Goal: Task Accomplishment & Management: Complete application form

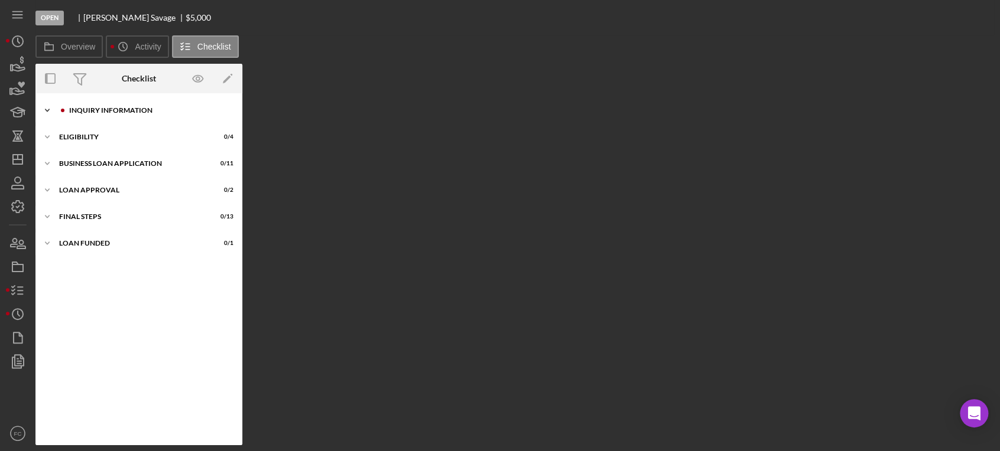
click at [106, 113] on div "INQUIRY INFORMATION" at bounding box center [148, 110] width 158 height 7
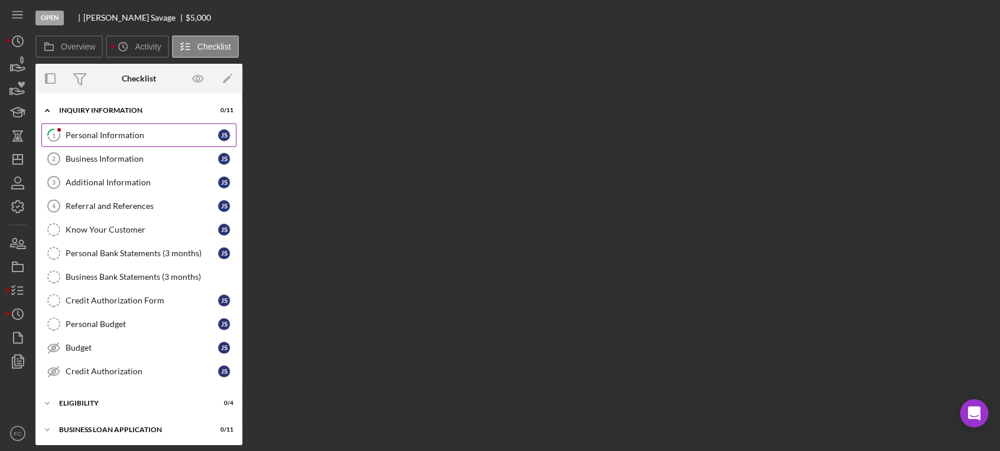
click at [88, 132] on div "Personal Information" at bounding box center [142, 135] width 152 height 9
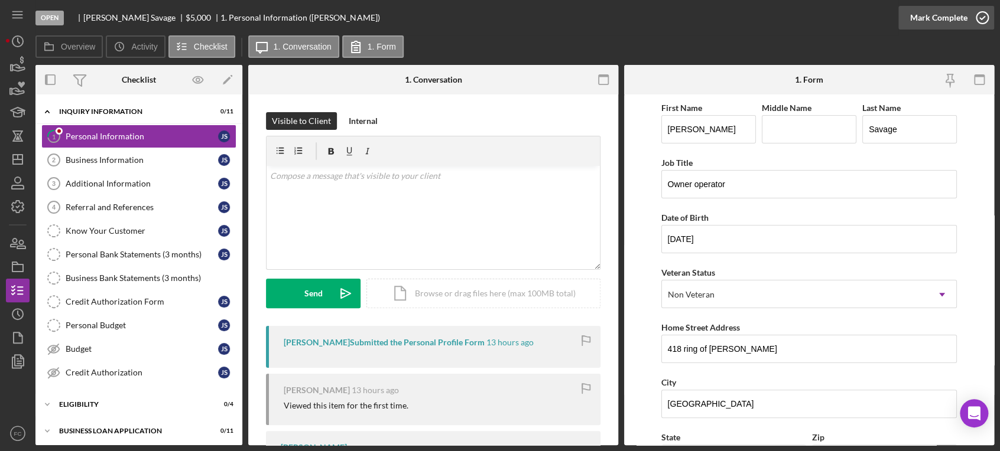
click at [981, 17] on icon "button" at bounding box center [982, 18] width 30 height 30
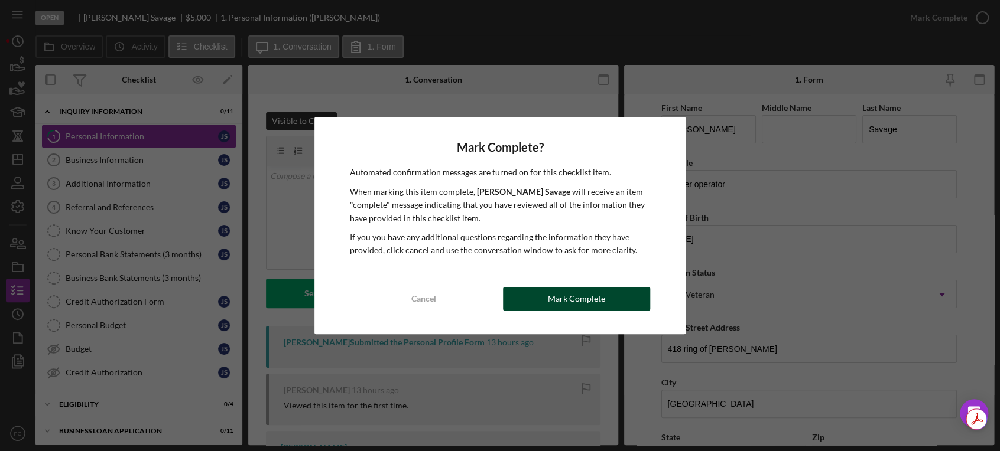
click at [529, 298] on button "Mark Complete" at bounding box center [576, 299] width 147 height 24
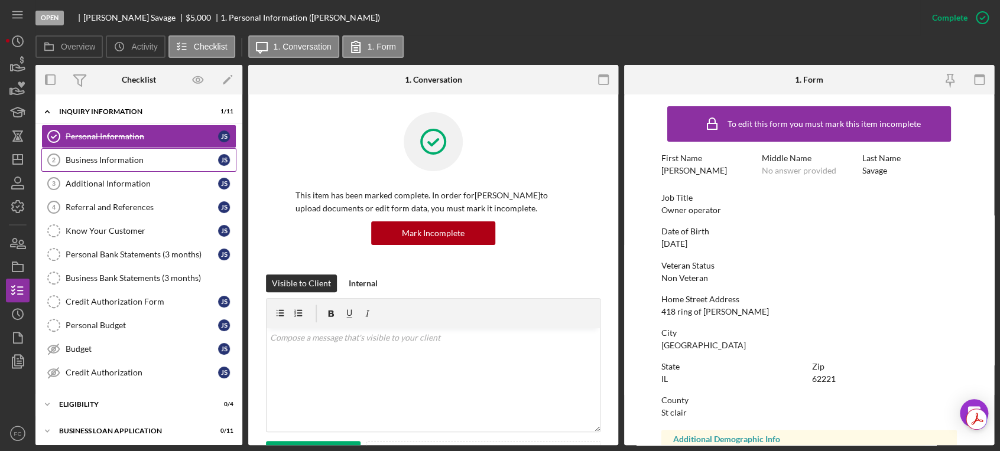
click at [99, 162] on div "Business Information" at bounding box center [142, 159] width 152 height 9
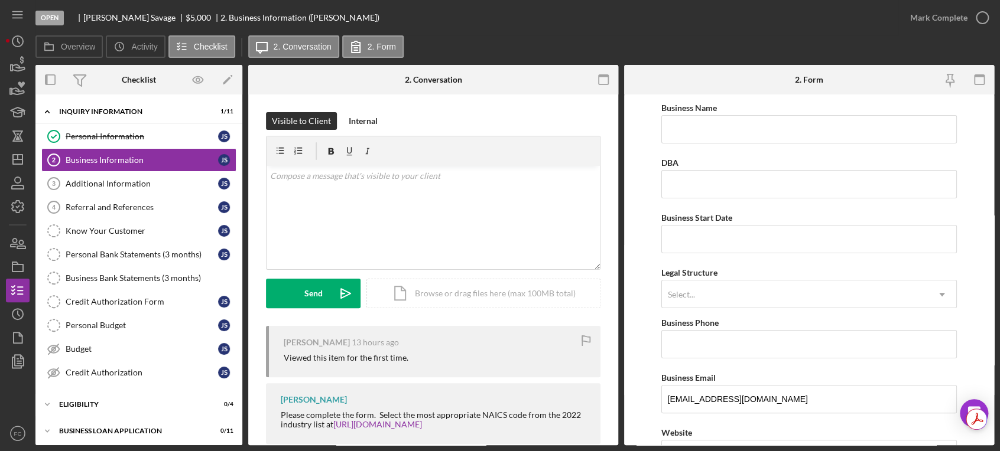
scroll to position [22, 0]
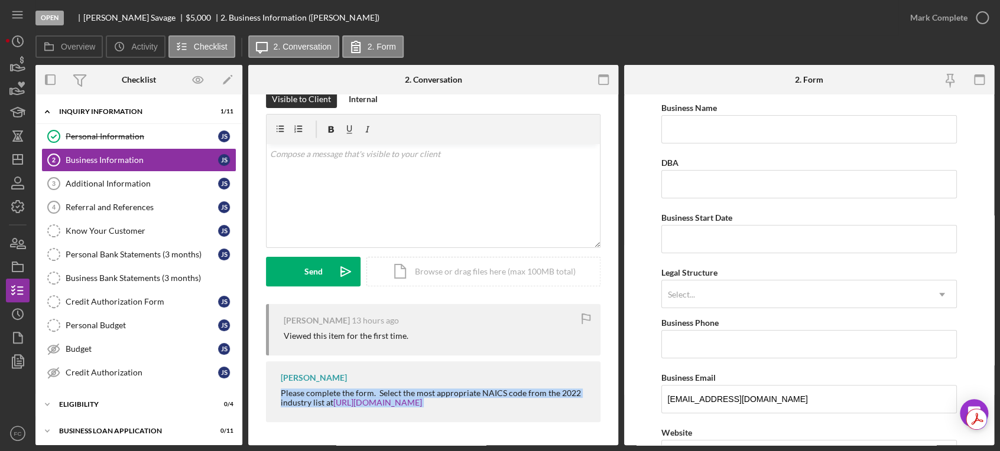
drag, startPoint x: 282, startPoint y: 393, endPoint x: 423, endPoint y: 411, distance: 141.6
click at [447, 419] on div "[PERSON_NAME] Please complete the form. Select the most appropriate NAICS code …" at bounding box center [433, 392] width 334 height 61
copy div "Please complete the form. Select the most appropriate NAICS code from the 2022 …"
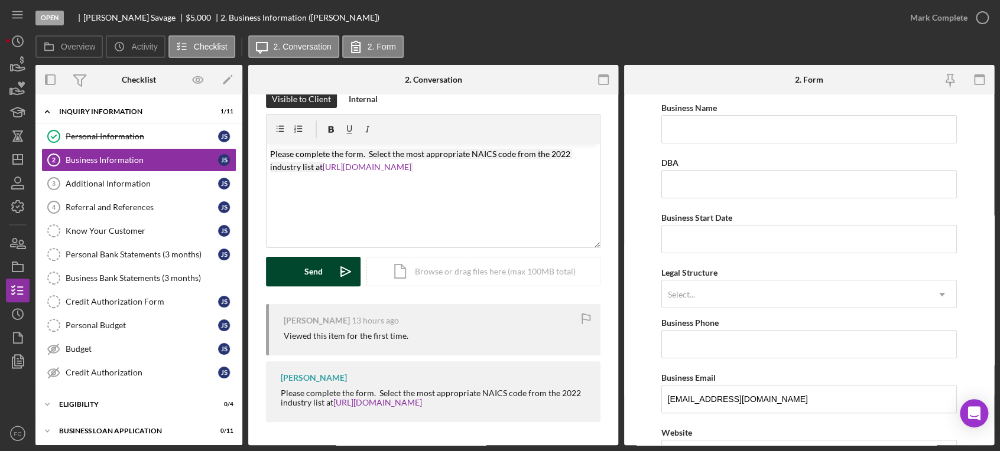
click at [307, 273] on div "Send" at bounding box center [313, 272] width 18 height 30
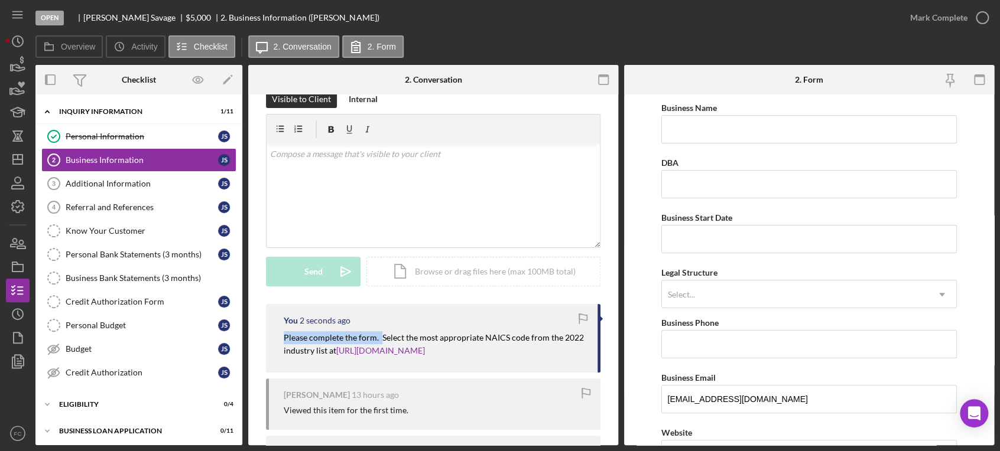
drag, startPoint x: 282, startPoint y: 334, endPoint x: 380, endPoint y: 337, distance: 98.1
click at [380, 337] on div "You 2 seconds ago Please complete the form. Select the most appropriate NAICS c…" at bounding box center [433, 338] width 334 height 69
copy mark "Please complete the form."
click at [94, 191] on link "Additional Information 3 Additional Information J S" at bounding box center [138, 184] width 195 height 24
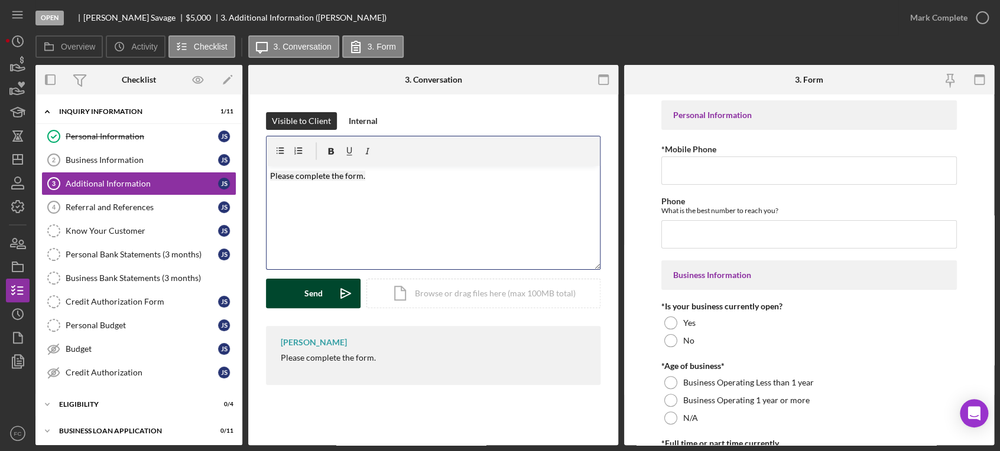
click at [313, 289] on div "Send" at bounding box center [313, 294] width 18 height 30
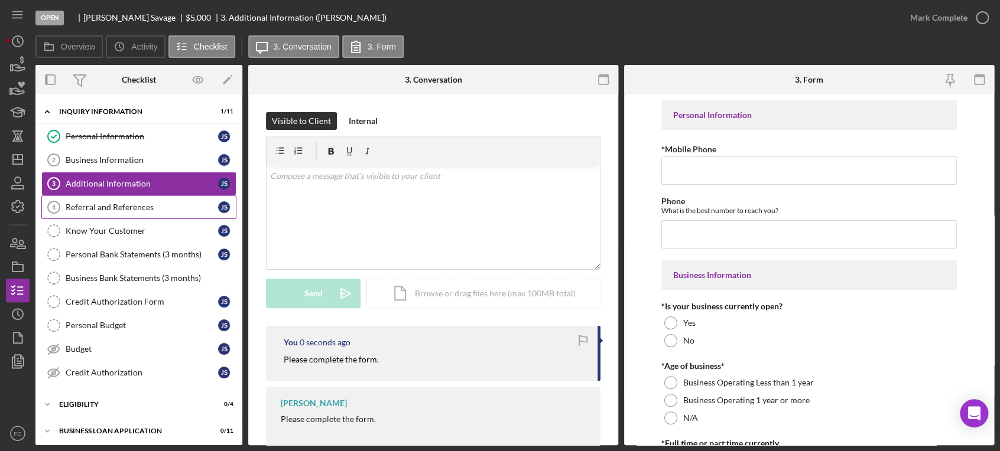
click at [87, 206] on div "Referral and References" at bounding box center [142, 207] width 152 height 9
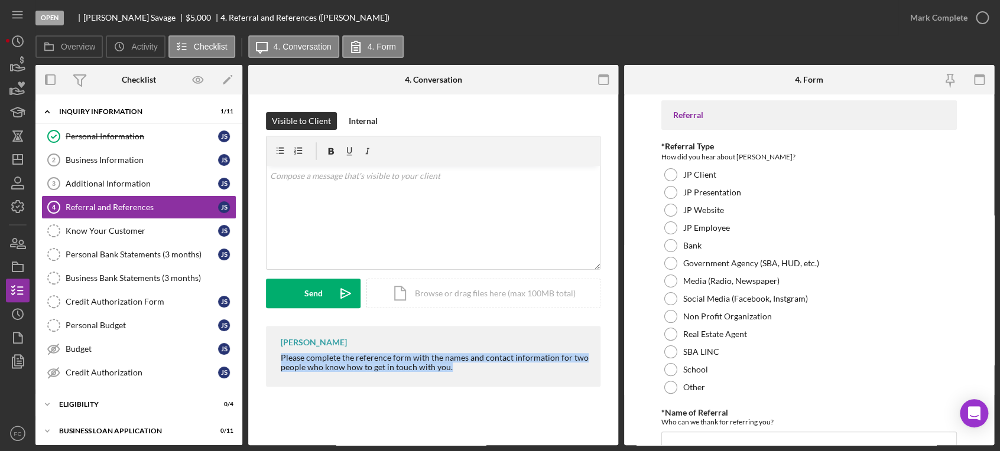
drag, startPoint x: 276, startPoint y: 356, endPoint x: 470, endPoint y: 375, distance: 194.6
click at [470, 375] on div "[PERSON_NAME] Please complete the reference form with the names and contact inf…" at bounding box center [433, 356] width 334 height 61
copy div "Please complete the reference form with the names and contact information for t…"
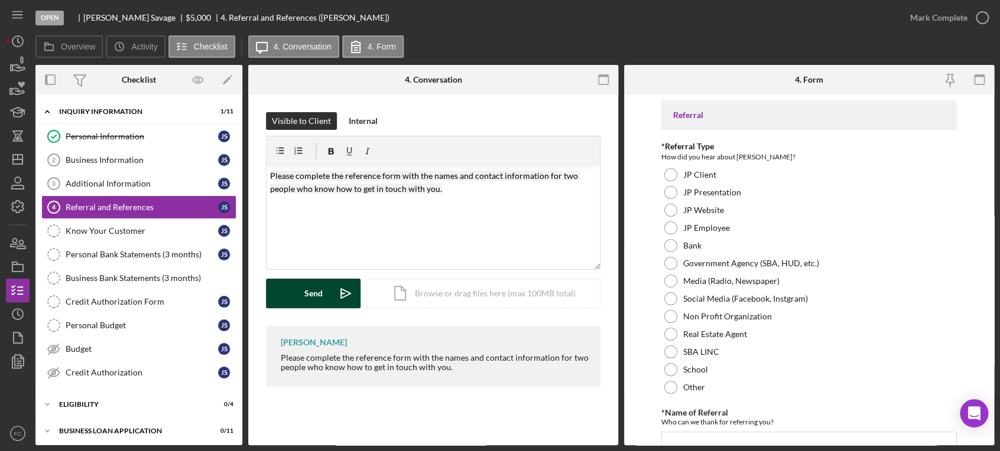
click at [327, 288] on button "Send Icon/icon-invite-send" at bounding box center [313, 294] width 95 height 30
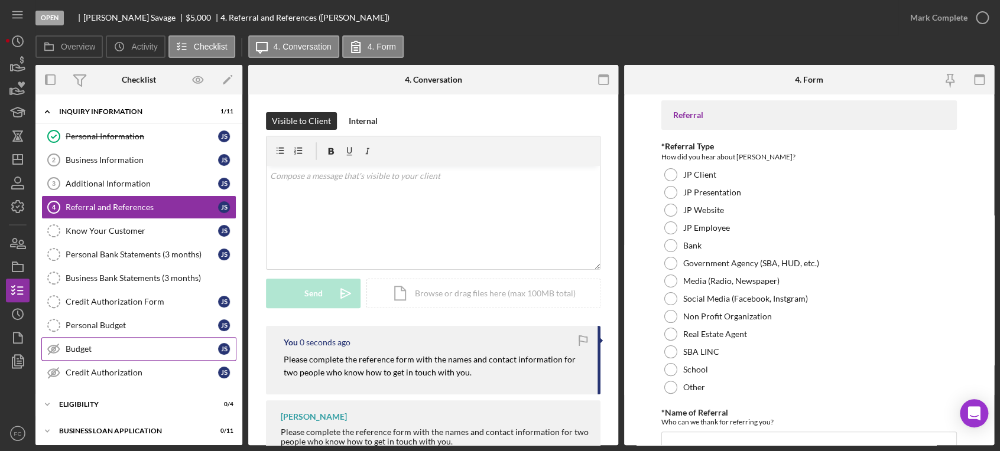
click at [86, 347] on div "Budget" at bounding box center [142, 348] width 152 height 9
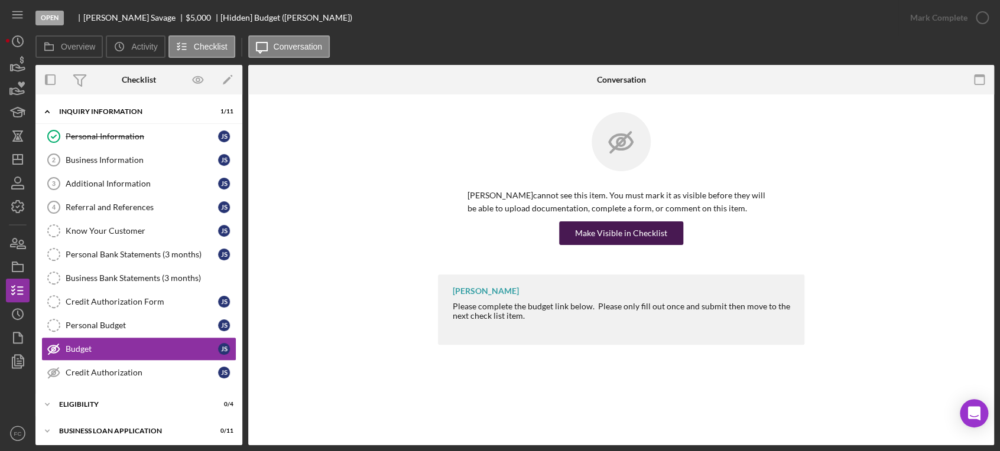
click at [619, 235] on div "Make Visible in Checklist" at bounding box center [621, 234] width 92 height 24
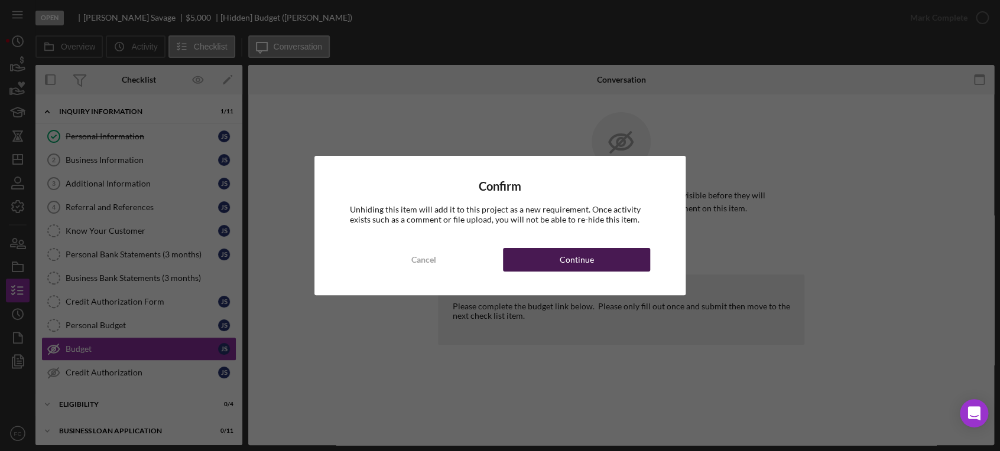
click at [555, 253] on button "Continue" at bounding box center [576, 260] width 147 height 24
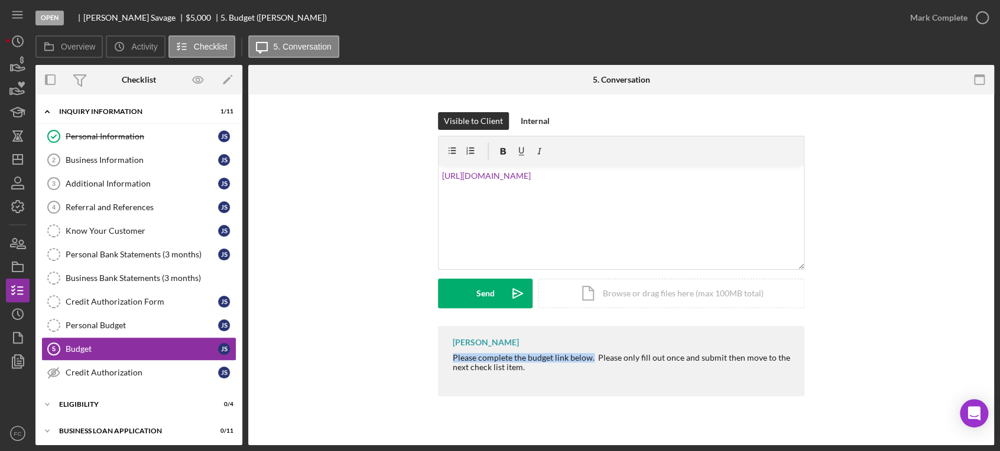
drag, startPoint x: 449, startPoint y: 359, endPoint x: 591, endPoint y: 358, distance: 142.4
click at [591, 358] on div "[PERSON_NAME] Please complete the budget link below. Please only fill out once …" at bounding box center [621, 361] width 366 height 70
copy div "Please complete the budget link below."
click at [440, 174] on div "v Color teal Color pink Remove color Add row above Add row below Add column bef…" at bounding box center [620, 217] width 365 height 103
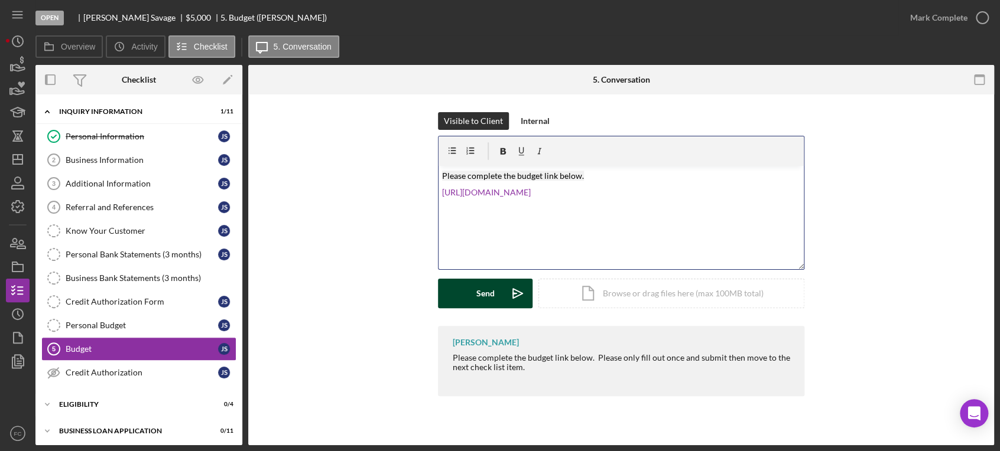
click at [464, 292] on button "Send Icon/icon-invite-send" at bounding box center [485, 294] width 95 height 30
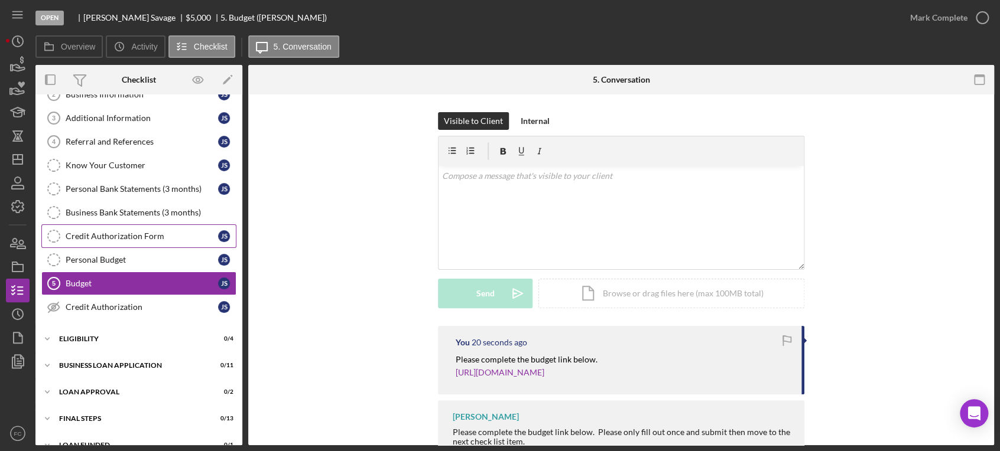
scroll to position [82, 0]
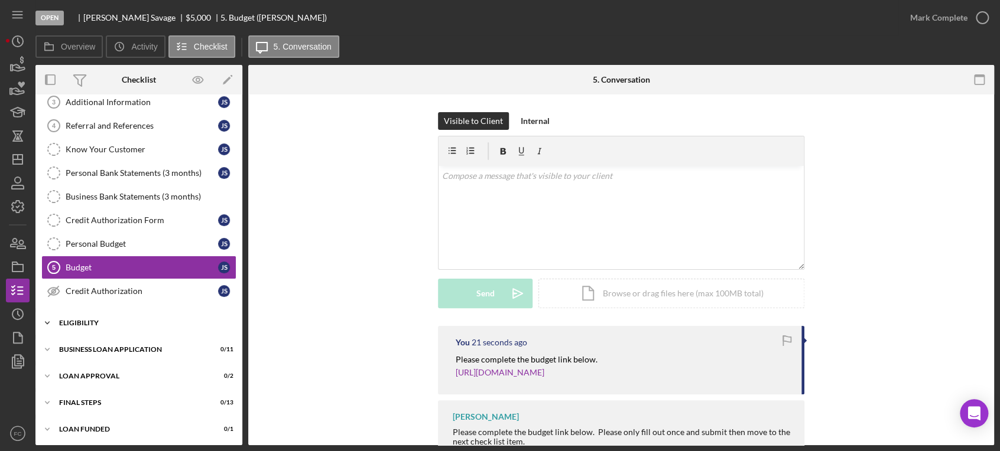
click at [87, 321] on div "Eligibility" at bounding box center [143, 323] width 168 height 7
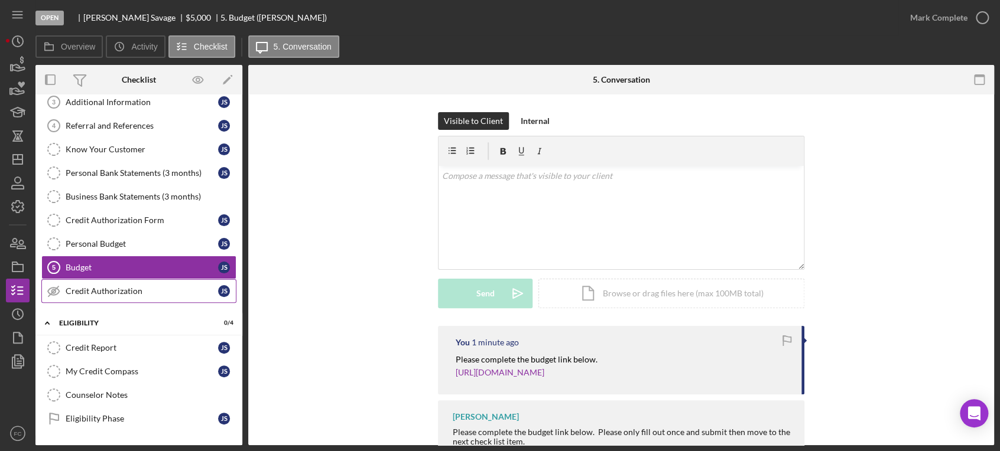
scroll to position [147, 0]
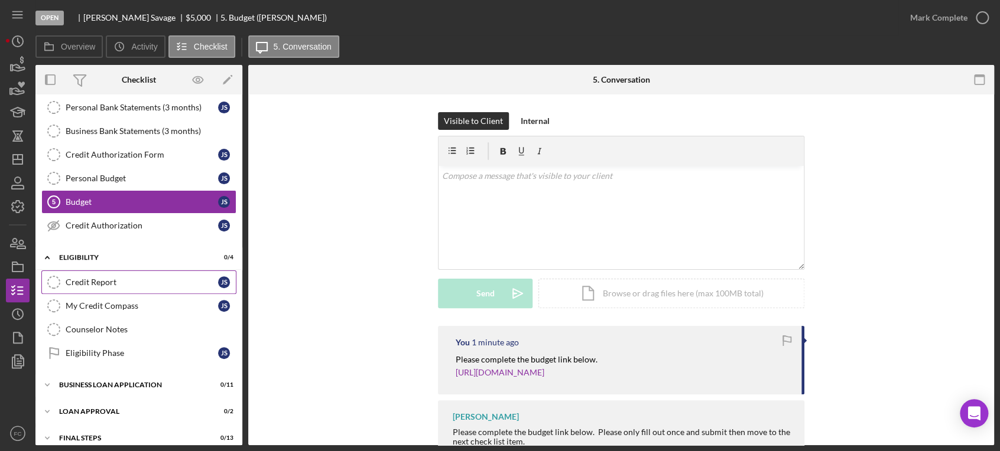
click at [105, 282] on div "Credit Report" at bounding box center [142, 282] width 152 height 9
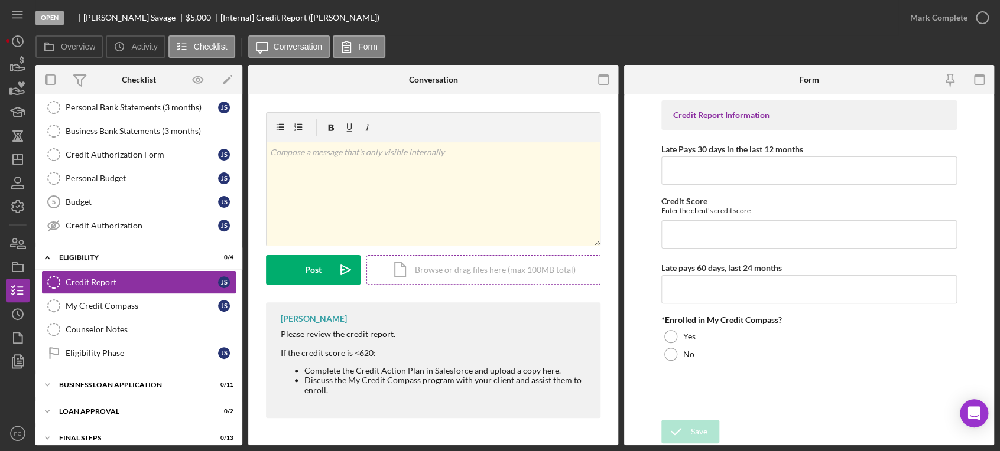
click at [398, 268] on div "Icon/Document Browse or drag files here (max 100MB total) Tap to choose files o…" at bounding box center [483, 270] width 234 height 30
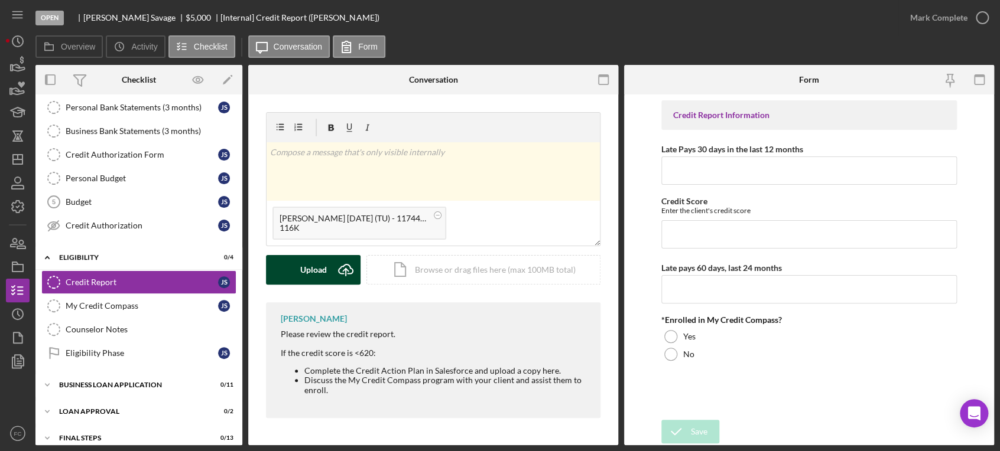
click at [302, 269] on div "Upload" at bounding box center [313, 270] width 27 height 30
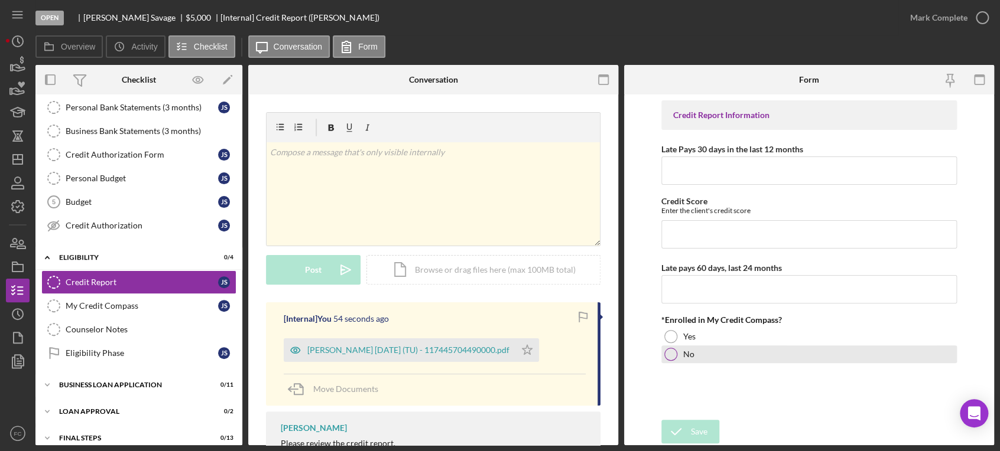
click at [919, 347] on div "No" at bounding box center [809, 355] width 296 height 18
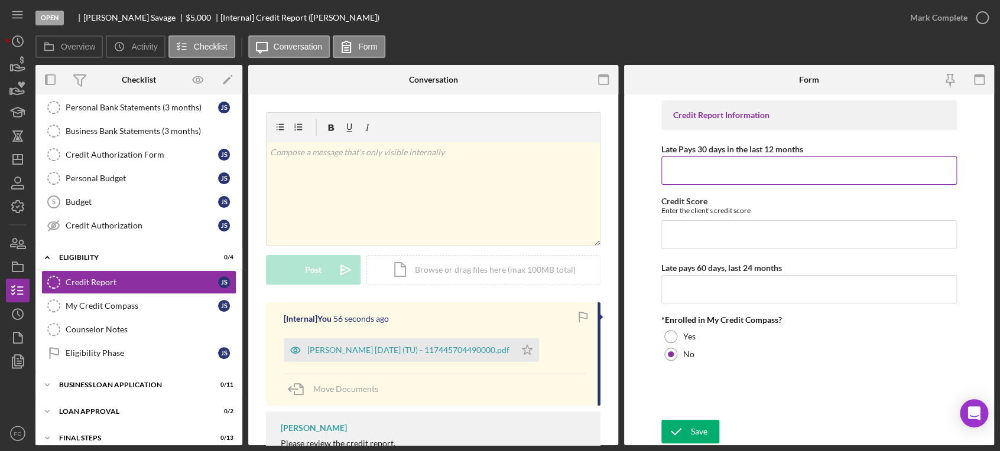
click at [686, 175] on input "Late Pays 30 days in the last 12 months" at bounding box center [809, 171] width 296 height 28
type input "5"
type input "0"
click at [699, 230] on input "Credit Score" at bounding box center [809, 234] width 296 height 28
type input "1"
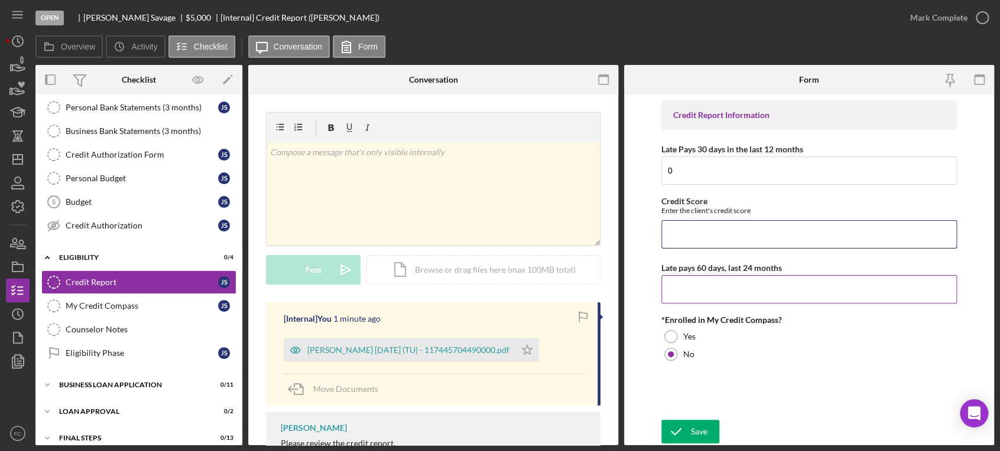
type input "8"
type input "589"
click at [714, 289] on input "Late pays 60 days, last 24 months" at bounding box center [809, 289] width 296 height 28
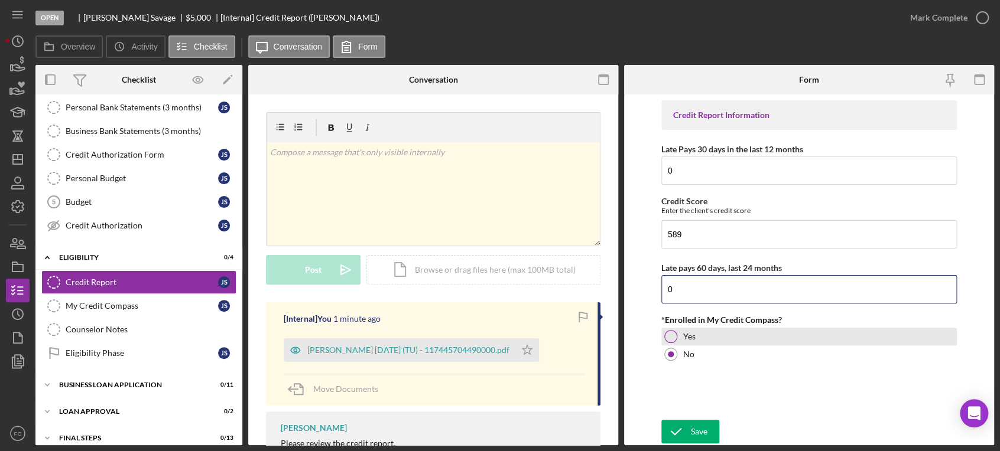
type input "0"
click at [669, 334] on div at bounding box center [670, 336] width 13 height 13
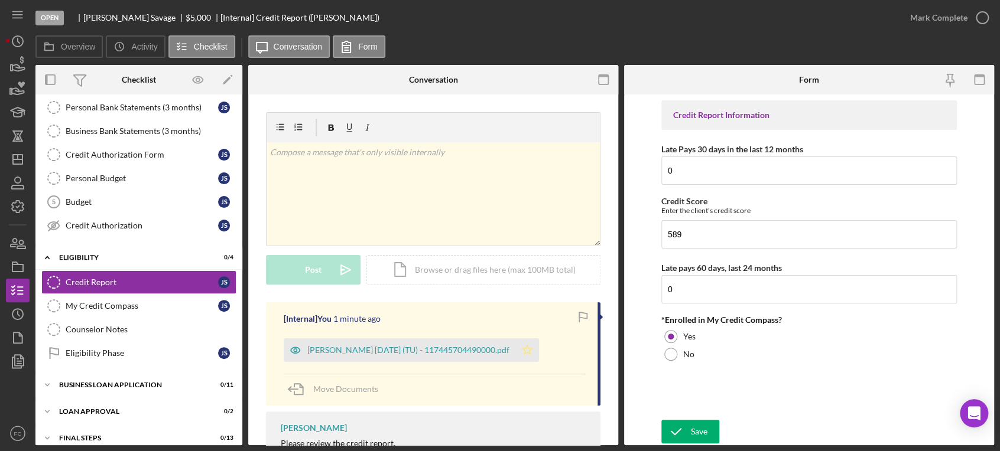
click at [530, 353] on polygon "button" at bounding box center [527, 349] width 10 height 9
click at [679, 431] on polyline "submit" at bounding box center [675, 432] width 9 height 6
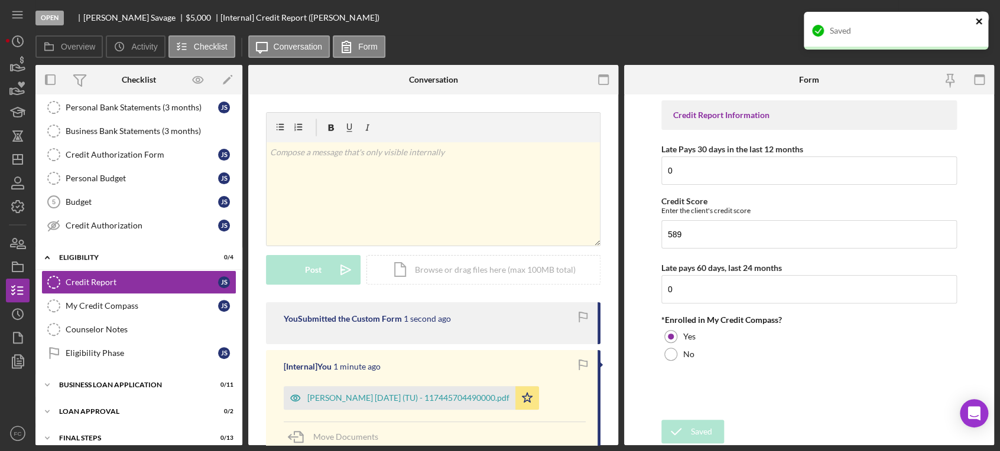
click at [975, 23] on icon "close" at bounding box center [978, 21] width 6 height 6
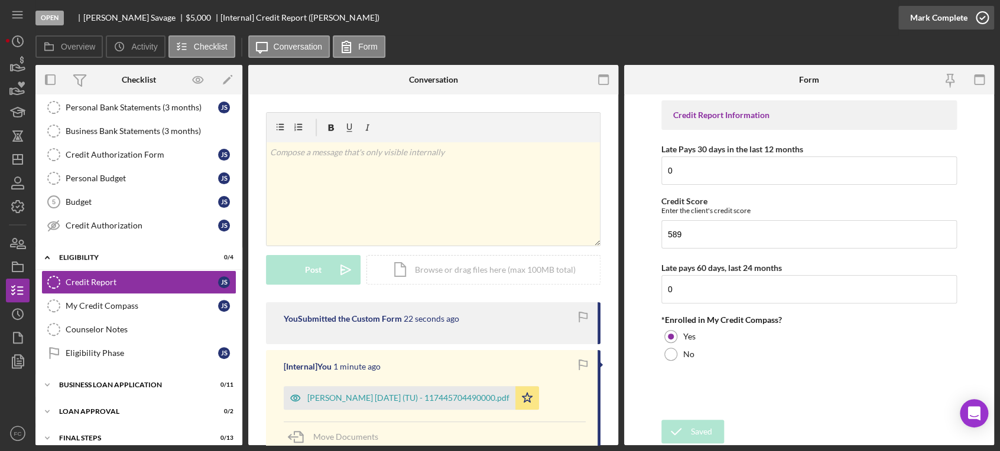
click at [979, 18] on icon "button" at bounding box center [982, 18] width 30 height 30
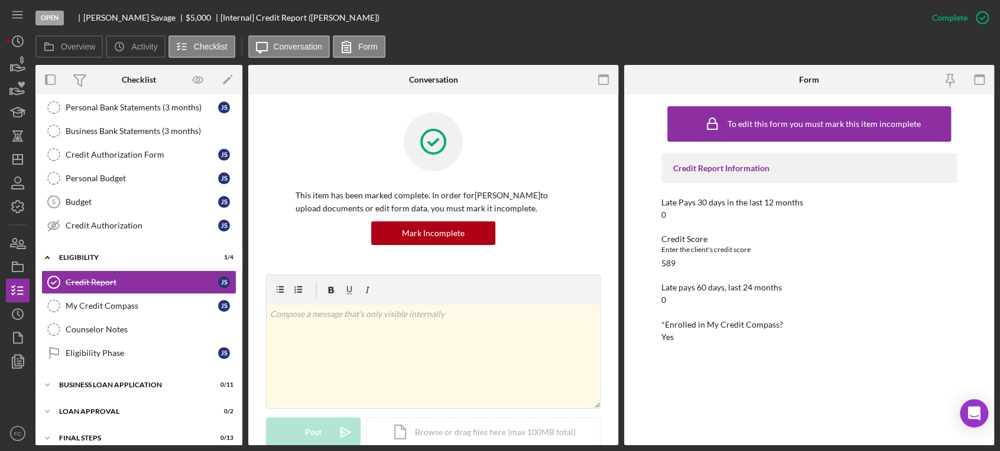
drag, startPoint x: 979, startPoint y: 18, endPoint x: 640, endPoint y: 19, distance: 339.1
click at [640, 19] on div "Open [PERSON_NAME] $5,000 $5,000 [Internal] Credit Report ([PERSON_NAME])" at bounding box center [477, 17] width 884 height 35
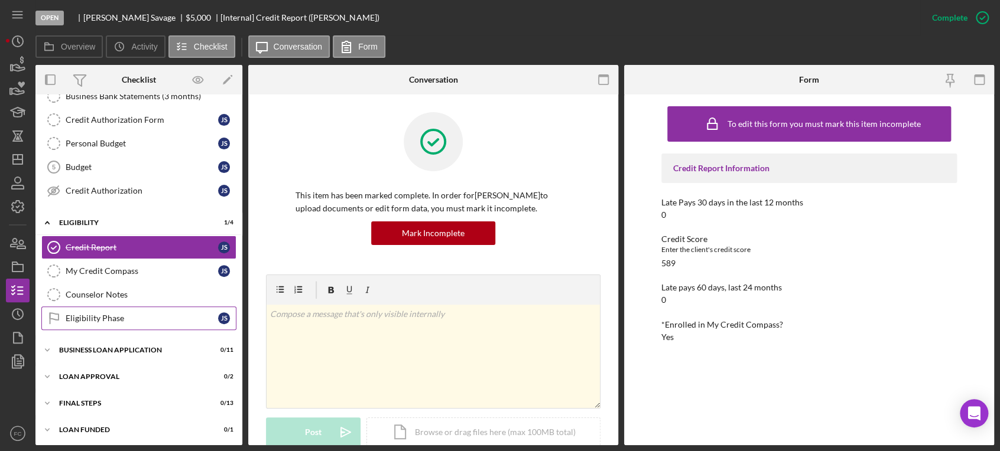
click at [116, 321] on link "Eligibility Phase Eligibility Phase J S" at bounding box center [138, 319] width 195 height 24
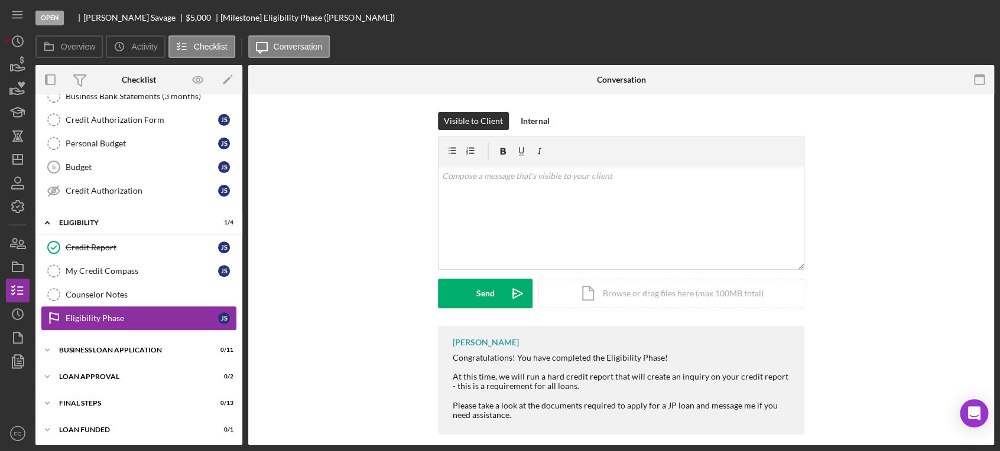
scroll to position [182, 0]
click at [15, 157] on icon "Icon/Dashboard" at bounding box center [18, 160] width 30 height 30
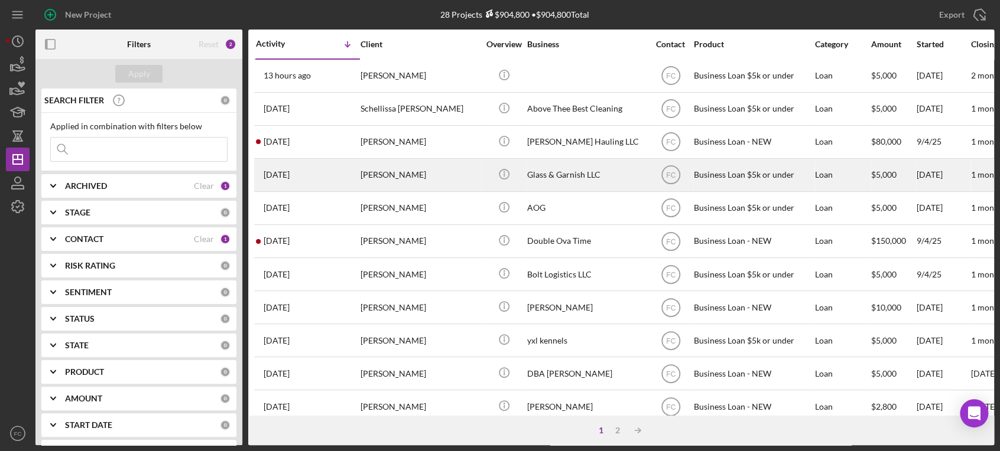
click at [441, 173] on div "[PERSON_NAME]" at bounding box center [419, 175] width 118 height 31
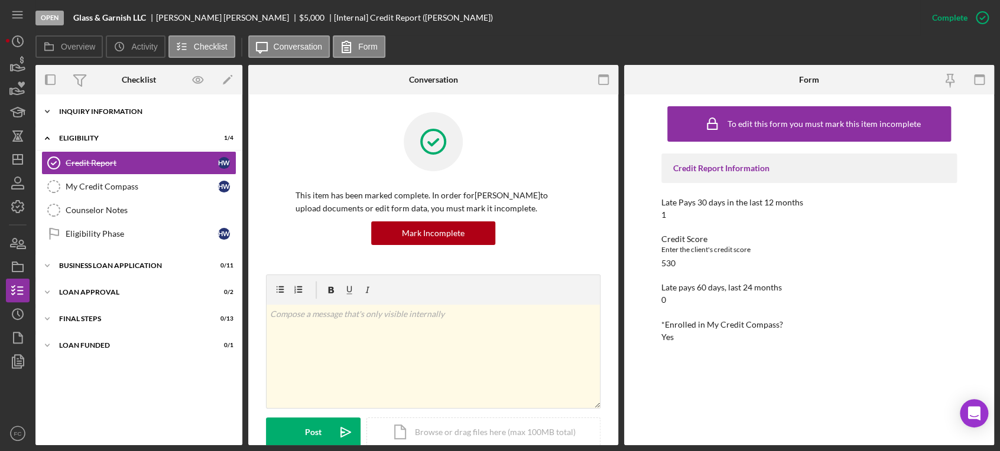
click at [101, 111] on div "INQUIRY INFORMATION" at bounding box center [143, 111] width 168 height 7
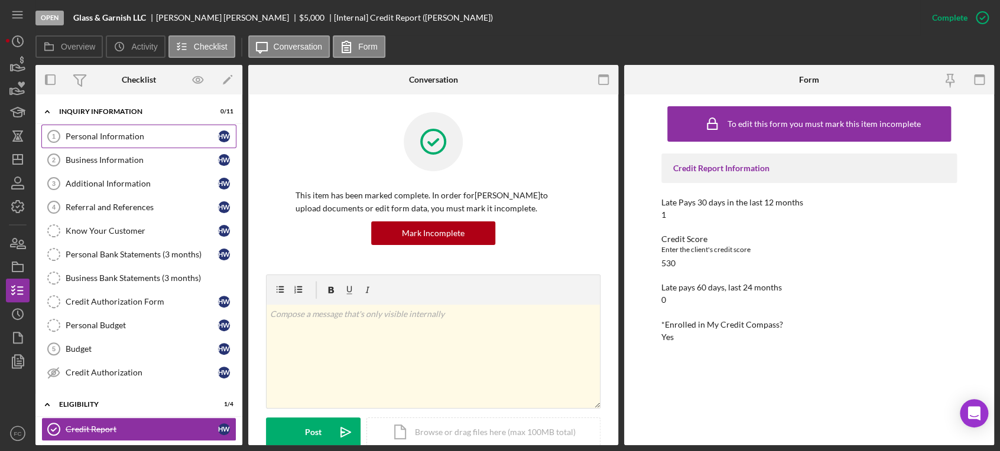
click at [99, 133] on div "Personal Information" at bounding box center [142, 136] width 152 height 9
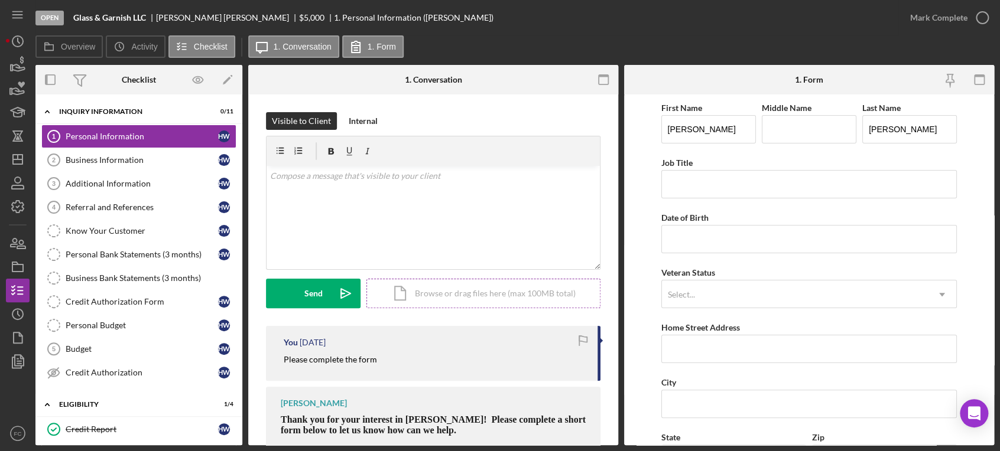
scroll to position [66, 0]
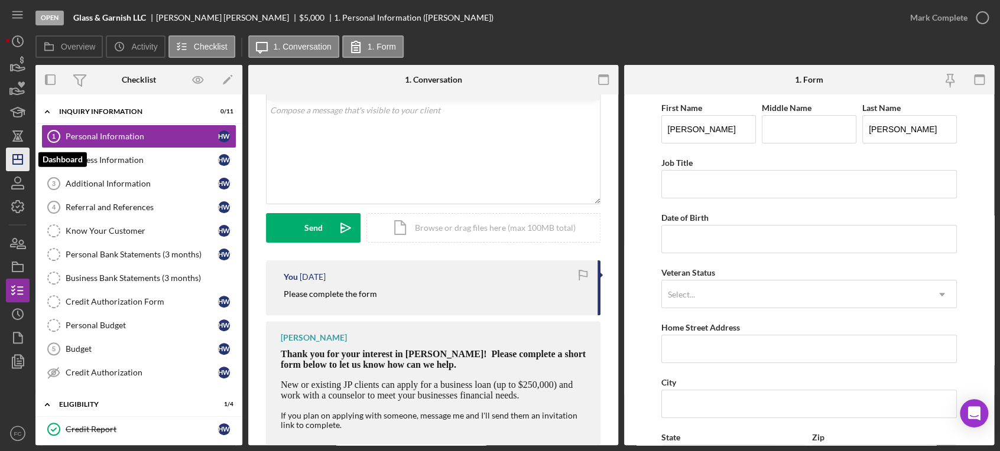
click at [22, 158] on polygon "button" at bounding box center [17, 159] width 9 height 9
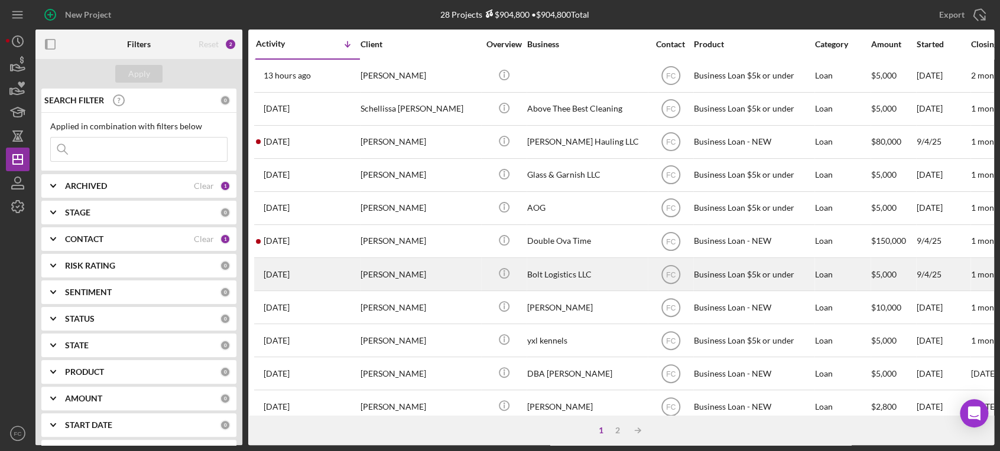
scroll to position [66, 0]
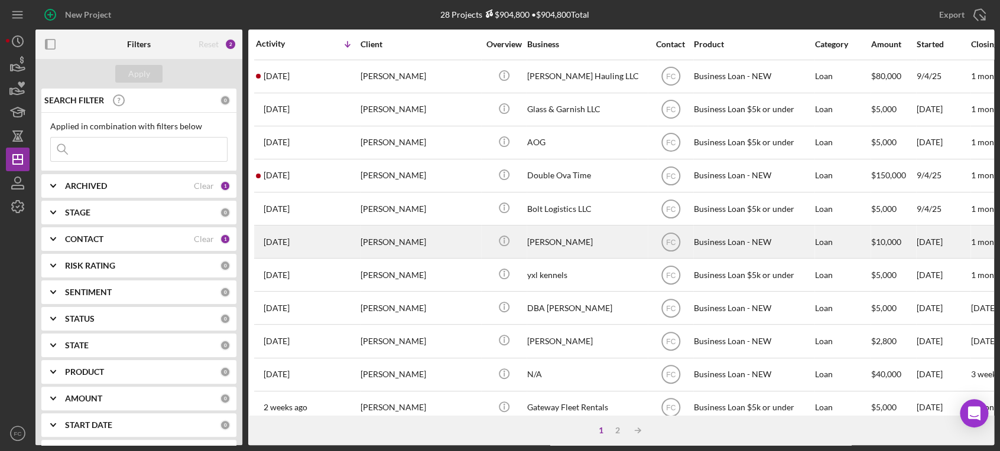
click at [444, 238] on div "[PERSON_NAME]" at bounding box center [419, 241] width 118 height 31
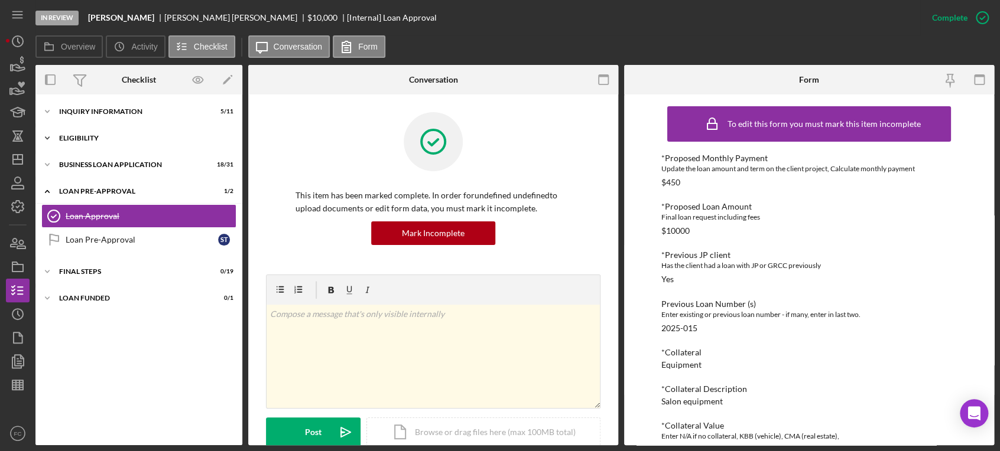
click at [90, 136] on div "ELIGIBILITY" at bounding box center [143, 138] width 168 height 7
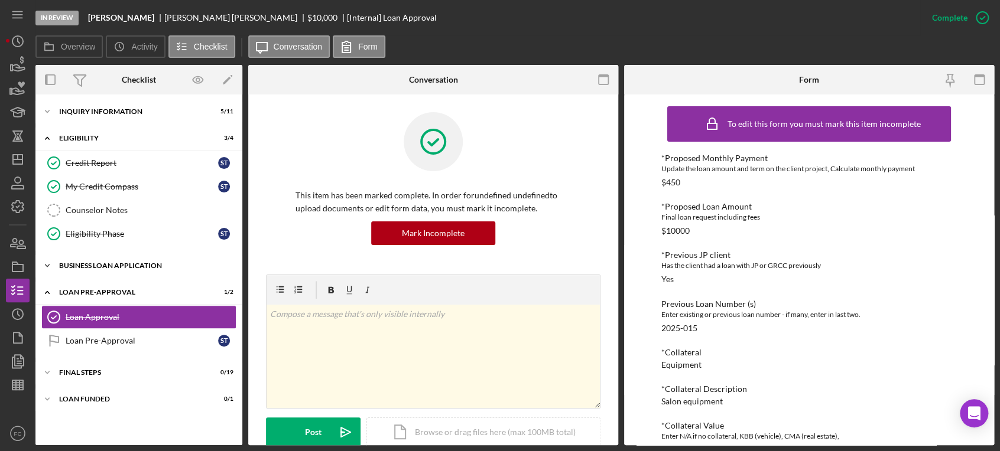
click at [99, 271] on div "Icon/Expander BUSINESS LOAN APPLICATION 18 / 31" at bounding box center [138, 266] width 207 height 24
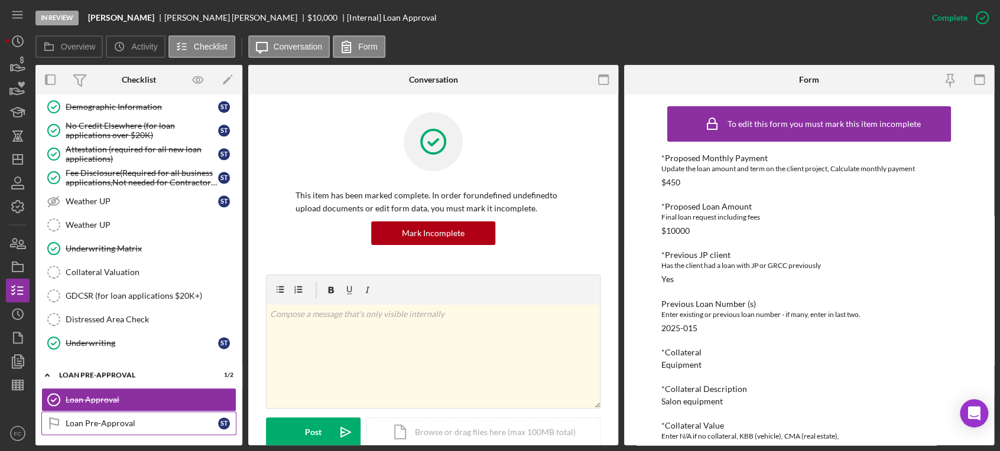
scroll to position [705, 0]
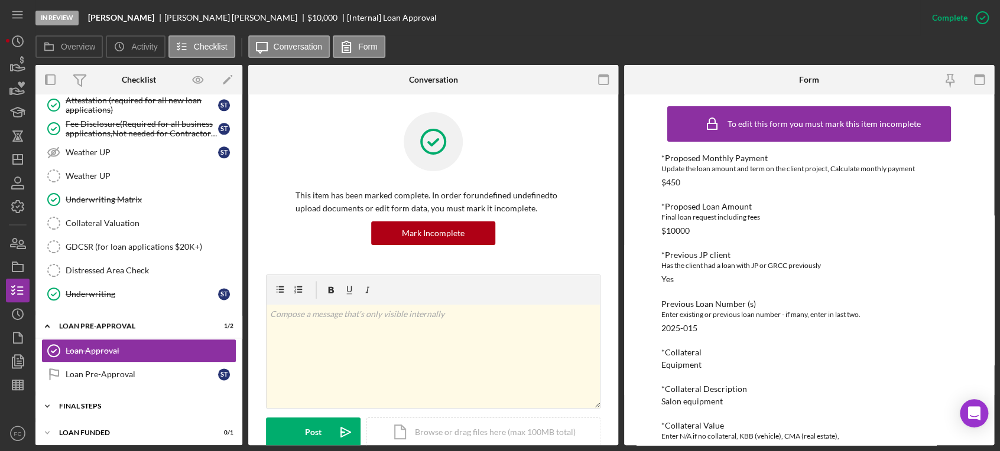
click at [93, 403] on div "FINAL STEPS" at bounding box center [143, 406] width 168 height 7
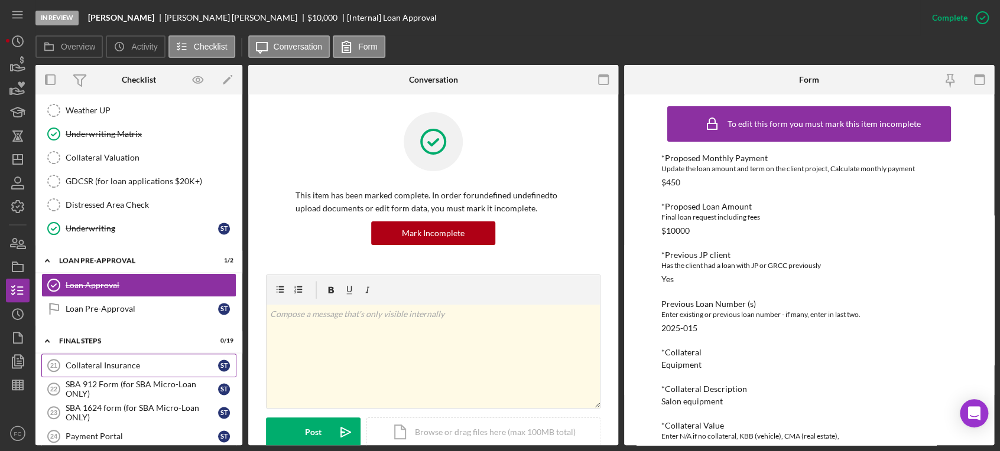
click at [104, 361] on div "Collateral Insurance" at bounding box center [142, 365] width 152 height 9
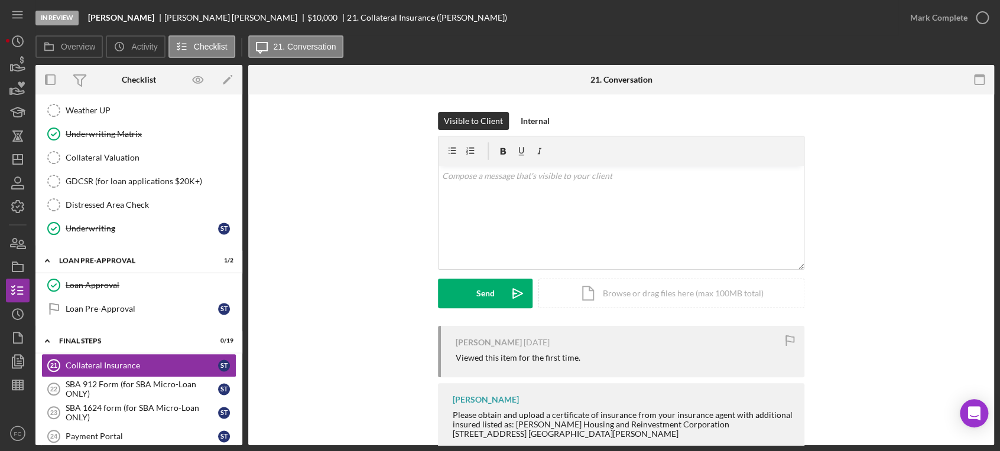
scroll to position [131, 0]
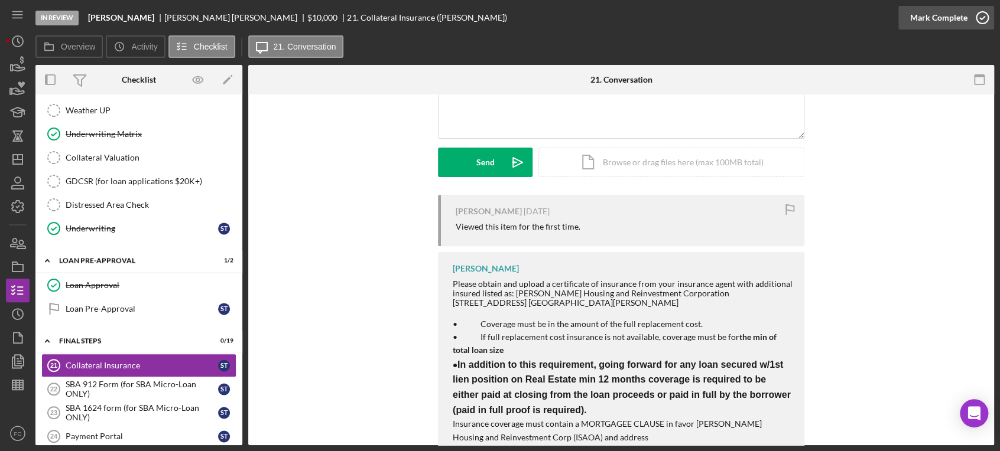
click at [982, 15] on icon "button" at bounding box center [982, 18] width 30 height 30
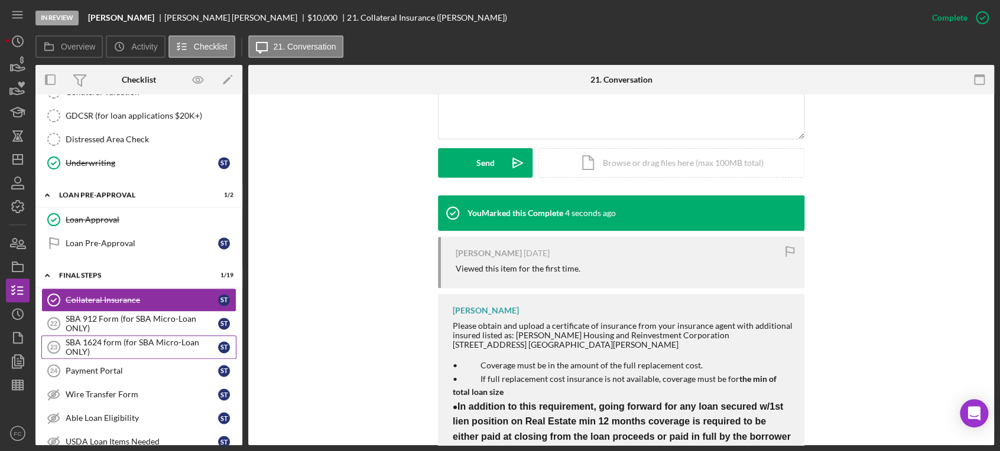
scroll to position [903, 0]
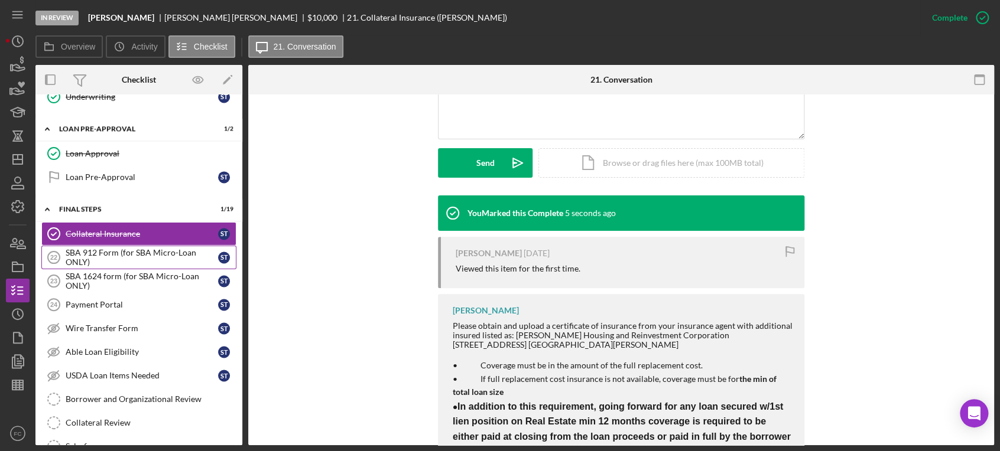
click at [87, 249] on div "SBA 912 Form (for SBA Micro-Loan ONLY)" at bounding box center [142, 257] width 152 height 19
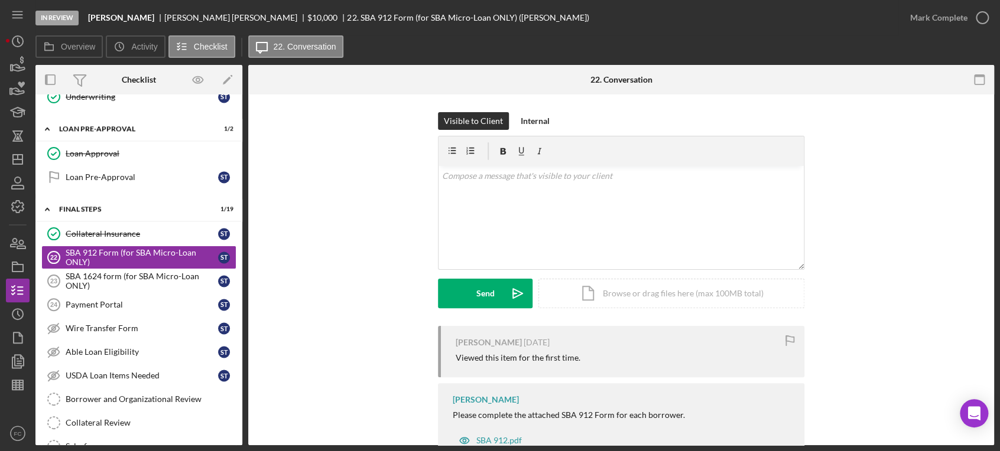
scroll to position [42, 0]
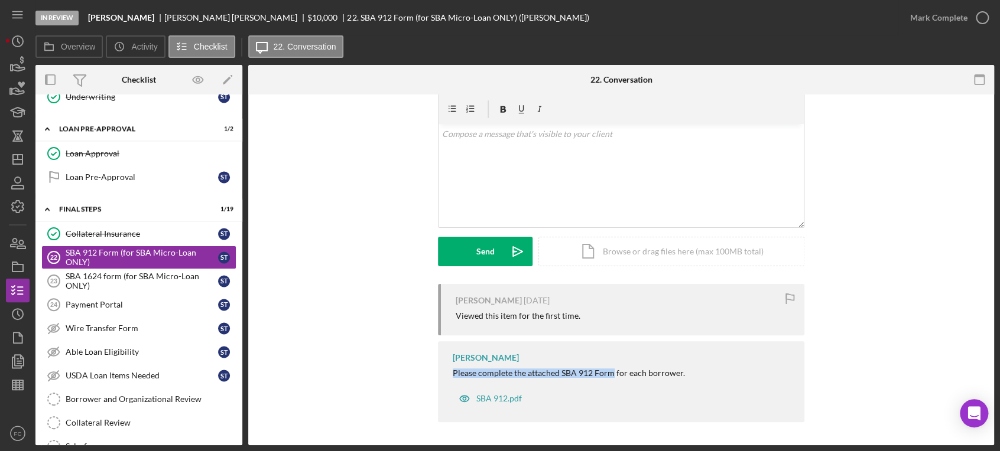
drag, startPoint x: 447, startPoint y: 374, endPoint x: 611, endPoint y: 375, distance: 163.6
click at [611, 375] on div "[PERSON_NAME] Please complete the attached SBA 912 Form for each borrower. SBA …" at bounding box center [621, 381] width 366 height 81
copy div "Please complete the attached SBA 912 Form"
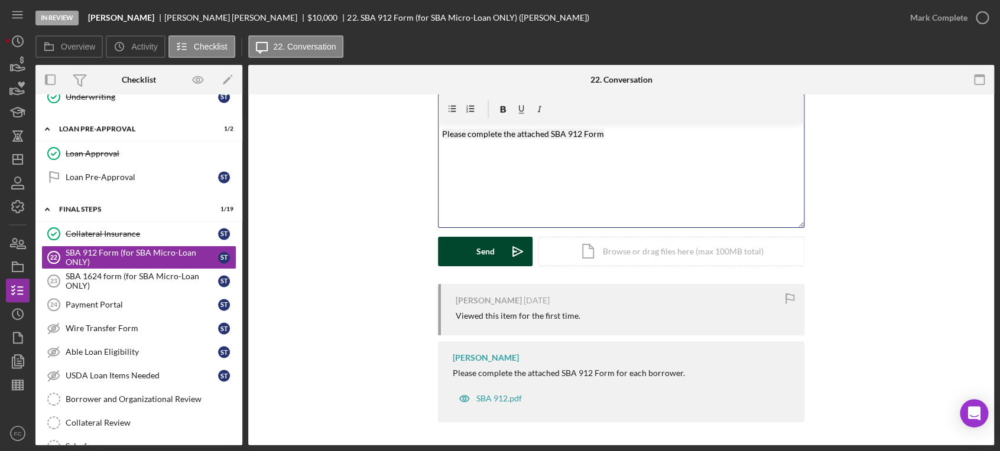
click at [494, 249] on button "Send Icon/icon-invite-send" at bounding box center [485, 252] width 95 height 30
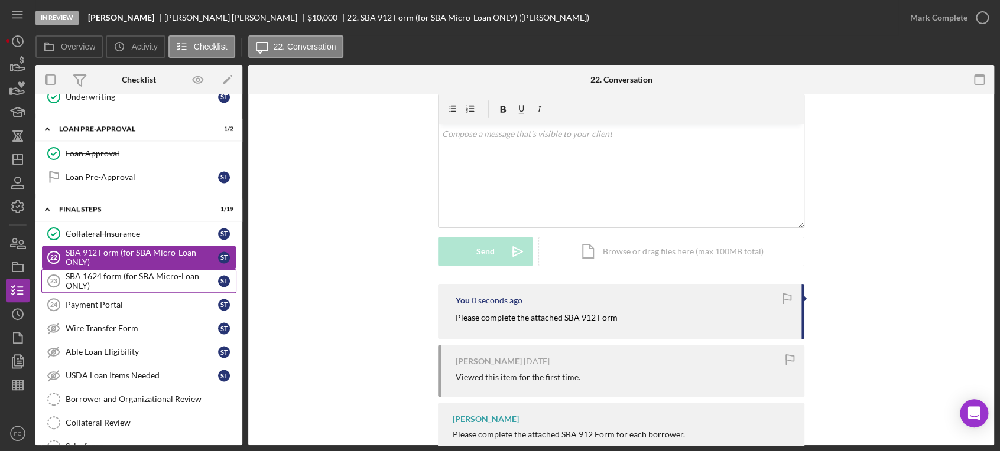
click at [97, 276] on div "SBA 1624 form (for SBA Micro-Loan ONLY)" at bounding box center [142, 281] width 152 height 19
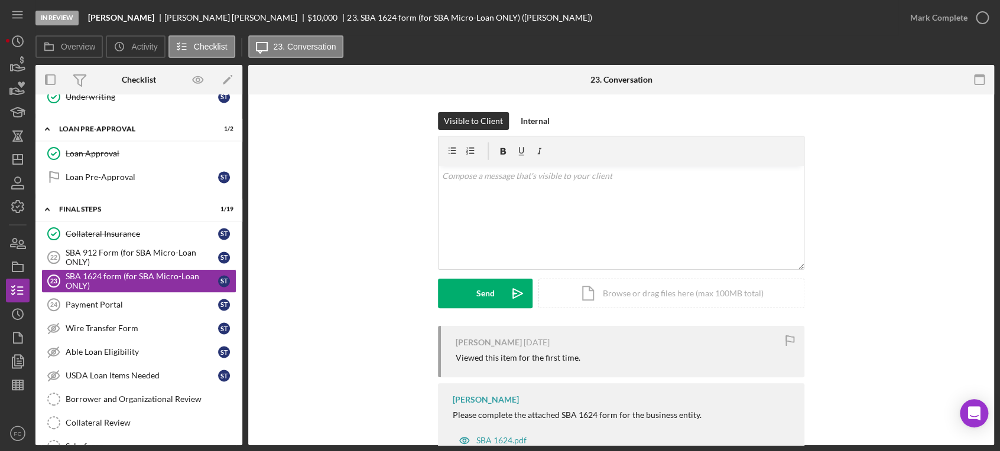
scroll to position [42, 0]
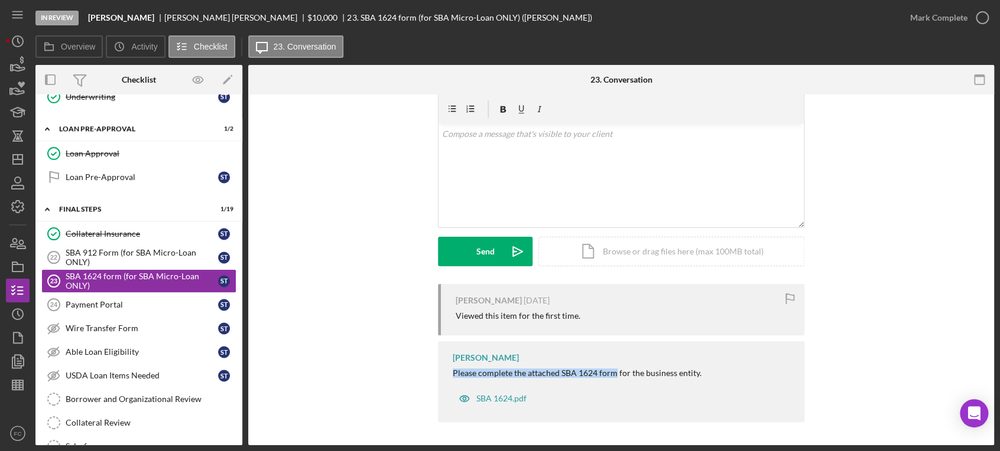
drag, startPoint x: 448, startPoint y: 372, endPoint x: 601, endPoint y: 376, distance: 152.5
click at [611, 376] on div "[PERSON_NAME] Please complete the attached SBA 1624 form for the business entit…" at bounding box center [621, 381] width 366 height 81
drag, startPoint x: 601, startPoint y: 376, endPoint x: 629, endPoint y: 230, distance: 148.5
click at [629, 229] on form "v Color teal Color pink Remove color Add row above Add row below Add column bef…" at bounding box center [621, 180] width 366 height 173
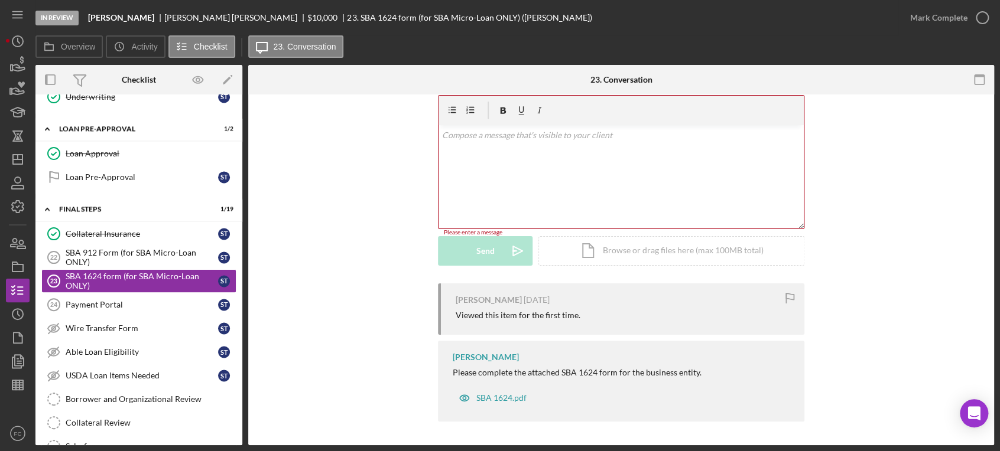
scroll to position [40, 0]
click at [453, 372] on div "Please complete the attached SBA 1624 form for the business entity." at bounding box center [577, 373] width 249 height 9
drag, startPoint x: 449, startPoint y: 367, endPoint x: 613, endPoint y: 377, distance: 163.9
click at [614, 377] on div "[PERSON_NAME] Please complete the attached SBA 1624 form for the business entit…" at bounding box center [621, 381] width 366 height 81
copy div "Please complete the attached SBA 1624 form"
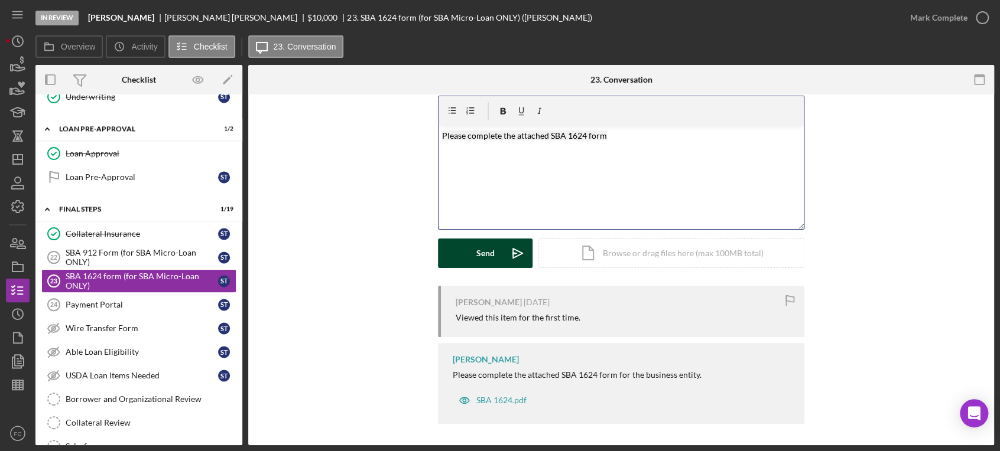
click at [492, 252] on button "Send Icon/icon-invite-send" at bounding box center [485, 254] width 95 height 30
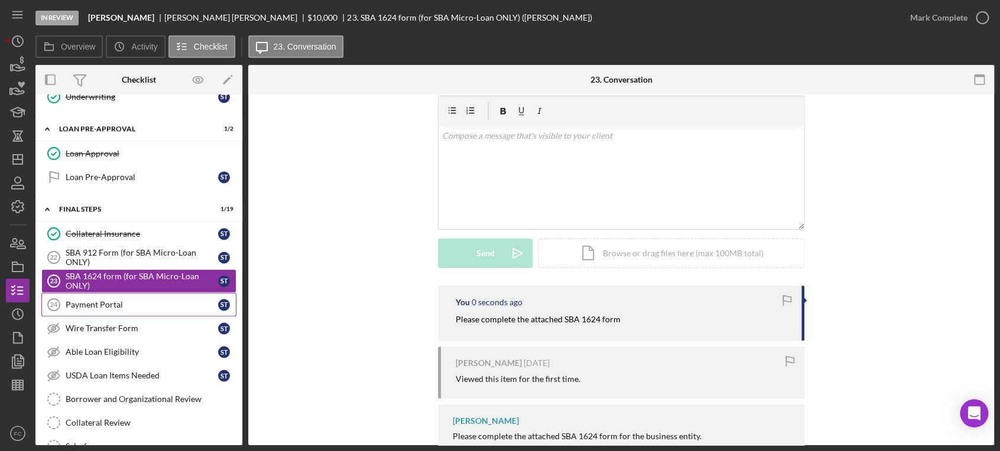
click at [130, 301] on div "Payment Portal" at bounding box center [142, 304] width 152 height 9
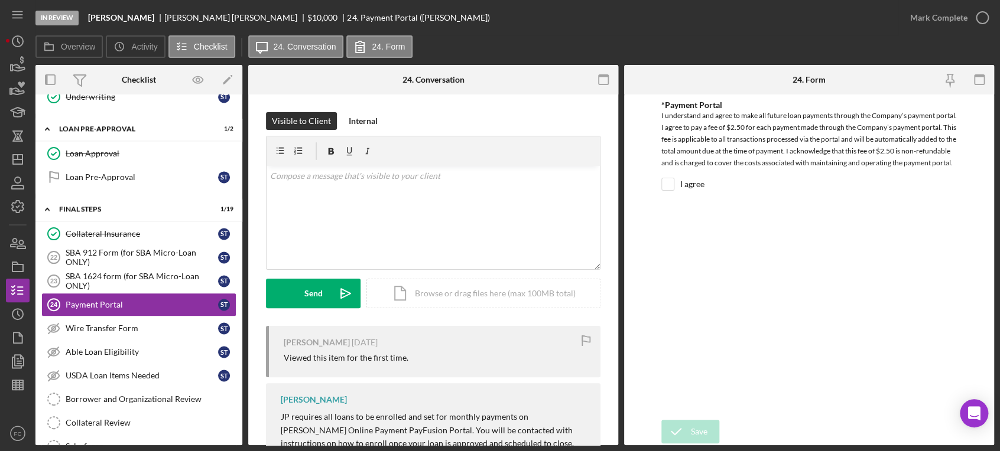
scroll to position [122, 0]
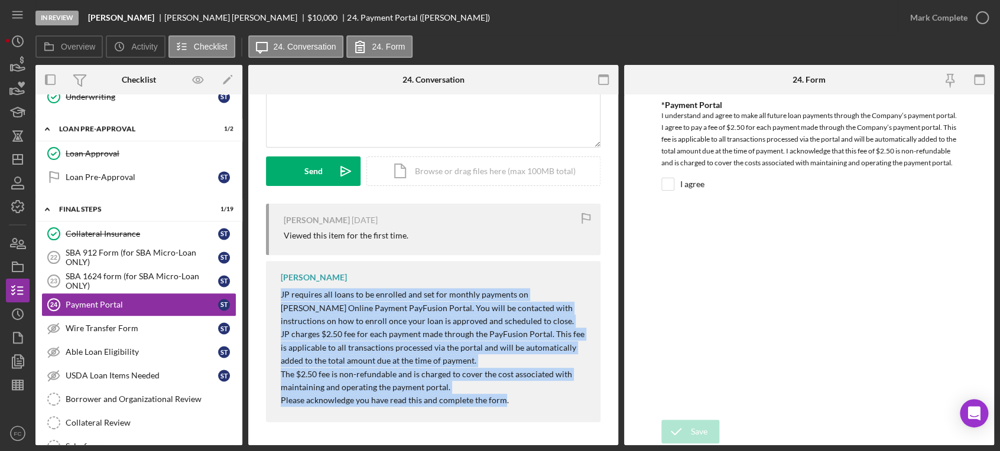
drag, startPoint x: 281, startPoint y: 295, endPoint x: 444, endPoint y: 371, distance: 180.3
click at [474, 388] on div "[PERSON_NAME] JP requires all loans to be enrolled and set for monthly payments…" at bounding box center [433, 341] width 334 height 161
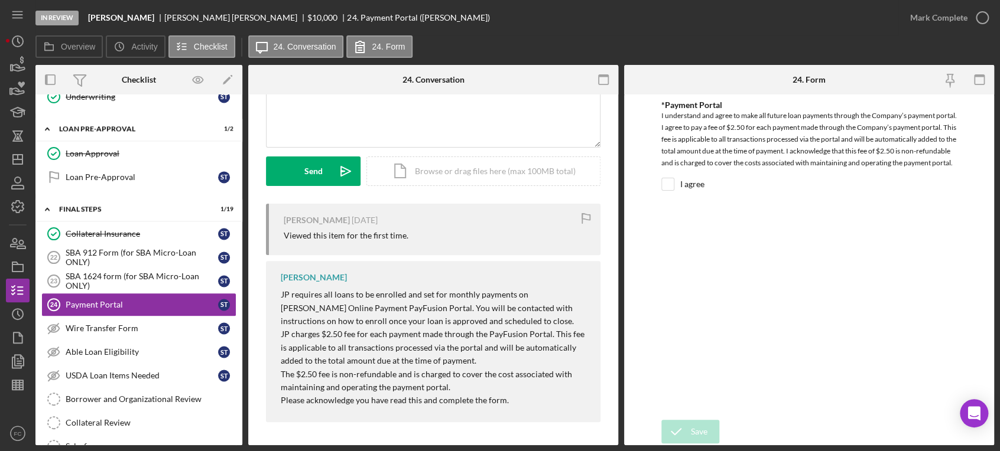
drag, startPoint x: 429, startPoint y: 341, endPoint x: 523, endPoint y: 393, distance: 107.4
click at [529, 401] on p "Please acknowledge you have read this and complete the form." at bounding box center [435, 400] width 308 height 13
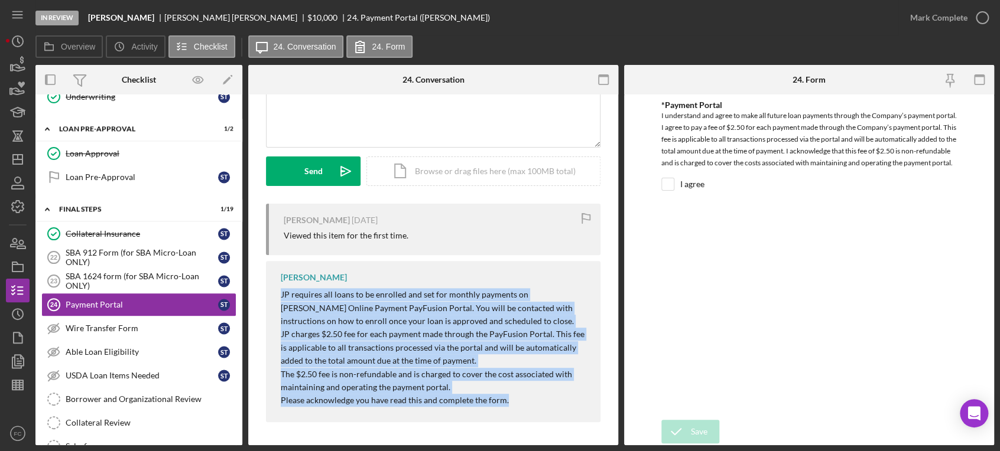
drag, startPoint x: 277, startPoint y: 297, endPoint x: 496, endPoint y: 397, distance: 240.8
click at [508, 402] on div "[PERSON_NAME] JP requires all loans to be enrolled and set for monthly payments…" at bounding box center [433, 341] width 334 height 161
copy div "JP requires all loans to be enrolled and set for monthly payments on [PERSON_NA…"
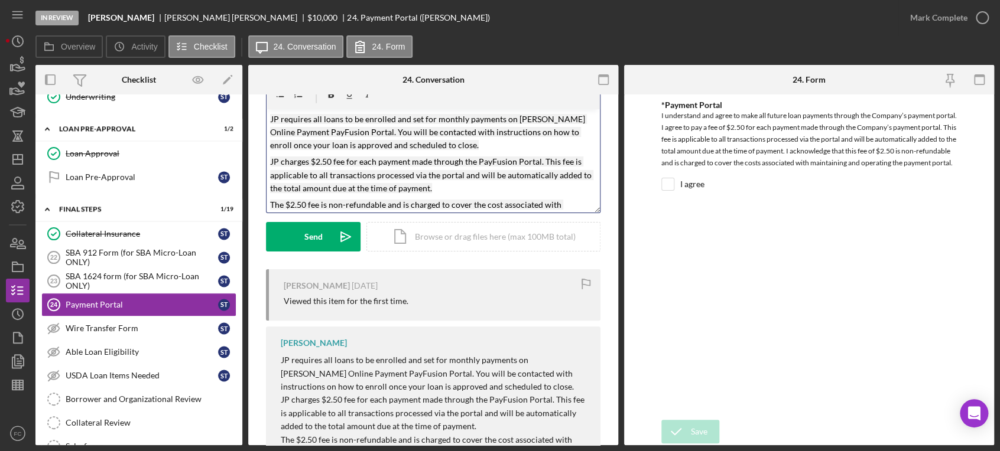
scroll to position [30, 0]
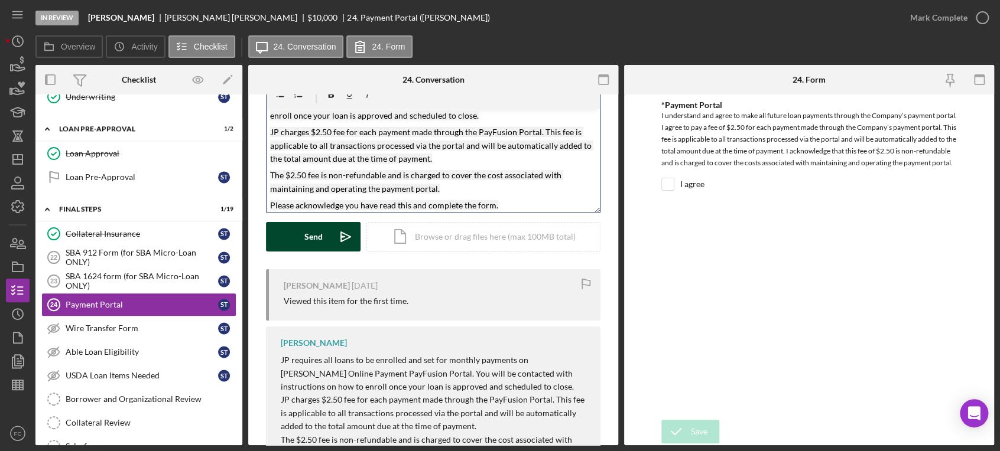
click at [330, 240] on button "Send Icon/icon-invite-send" at bounding box center [313, 237] width 95 height 30
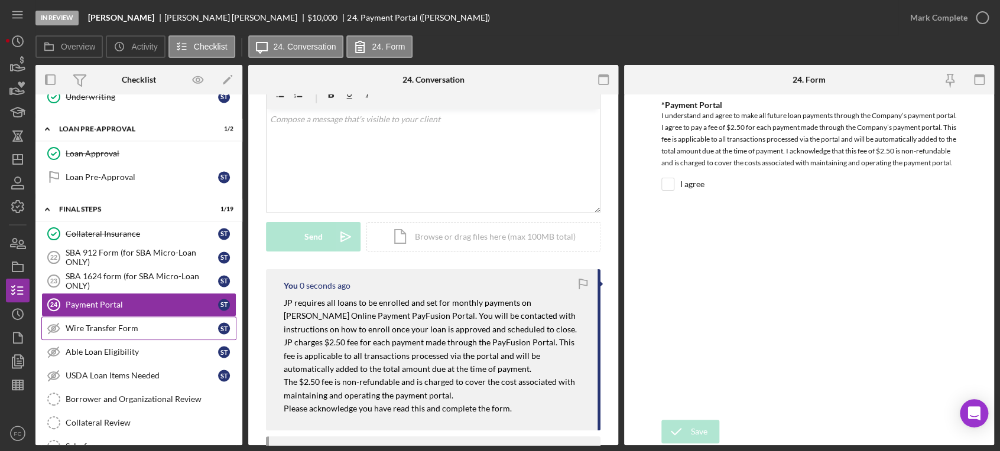
scroll to position [0, 0]
click at [117, 324] on div "Wire Transfer Form" at bounding box center [142, 328] width 152 height 9
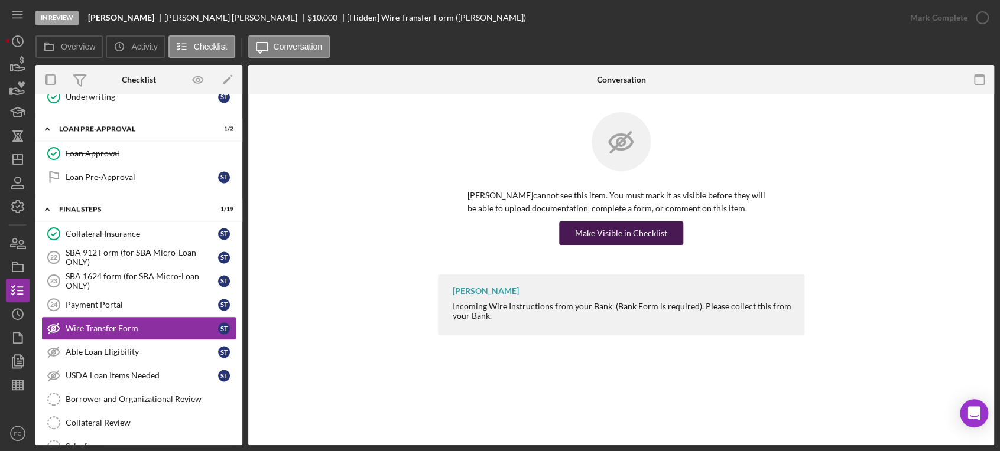
click at [616, 236] on div "Make Visible in Checklist" at bounding box center [621, 234] width 92 height 24
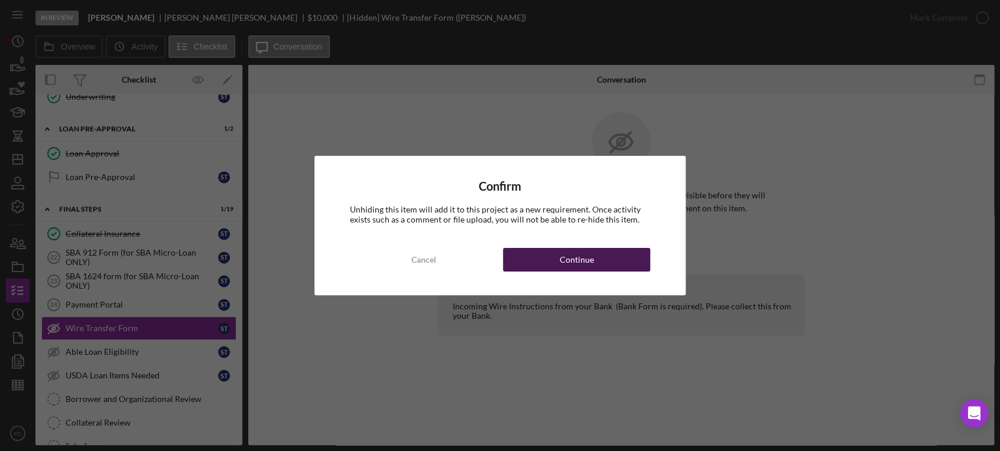
drag, startPoint x: 601, startPoint y: 256, endPoint x: 551, endPoint y: 275, distance: 53.5
click at [600, 256] on button "Continue" at bounding box center [576, 260] width 147 height 24
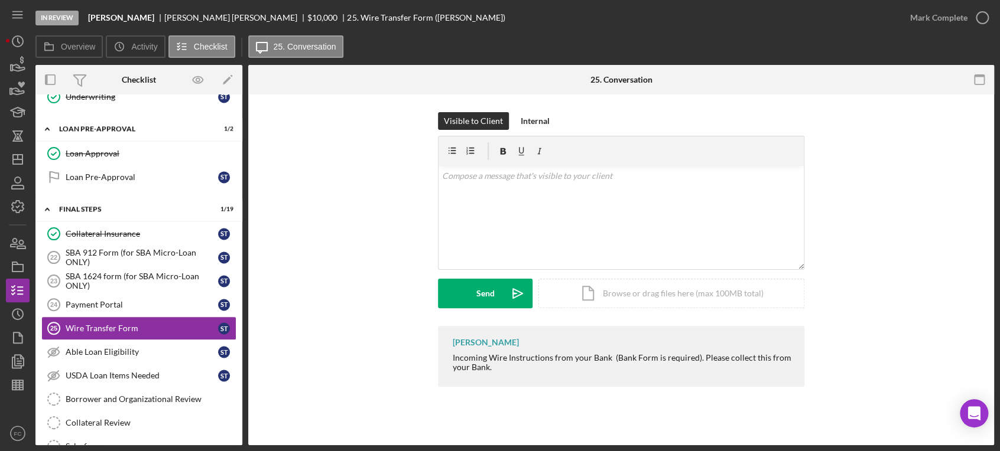
drag, startPoint x: 445, startPoint y: 356, endPoint x: 481, endPoint y: 365, distance: 37.1
click at [510, 377] on div "[PERSON_NAME] Incoming Wire Instructions from your Bank (Bank Form is required)…" at bounding box center [621, 356] width 366 height 61
copy div "Incoming Wire Instructions from your Bank (Bank Form is required). Please colle…"
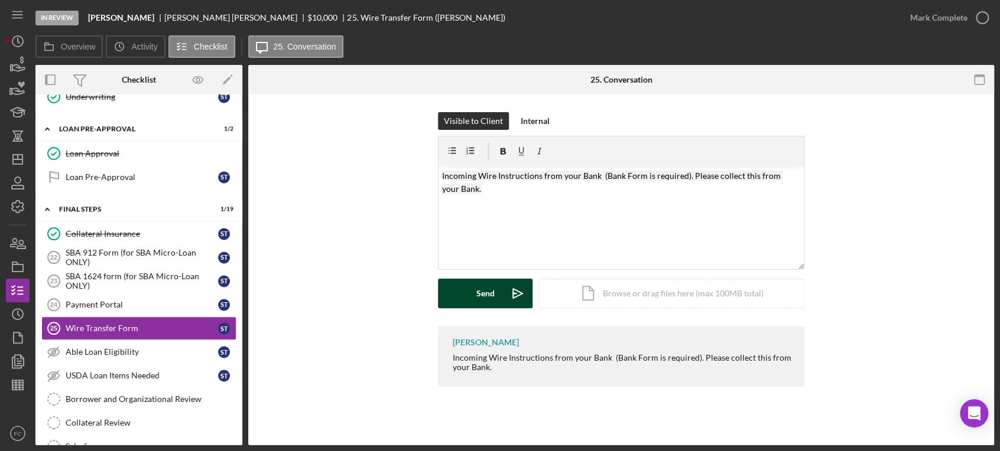
drag, startPoint x: 457, startPoint y: 301, endPoint x: 453, endPoint y: 297, distance: 6.3
click at [457, 301] on button "Send Icon/icon-invite-send" at bounding box center [485, 294] width 95 height 30
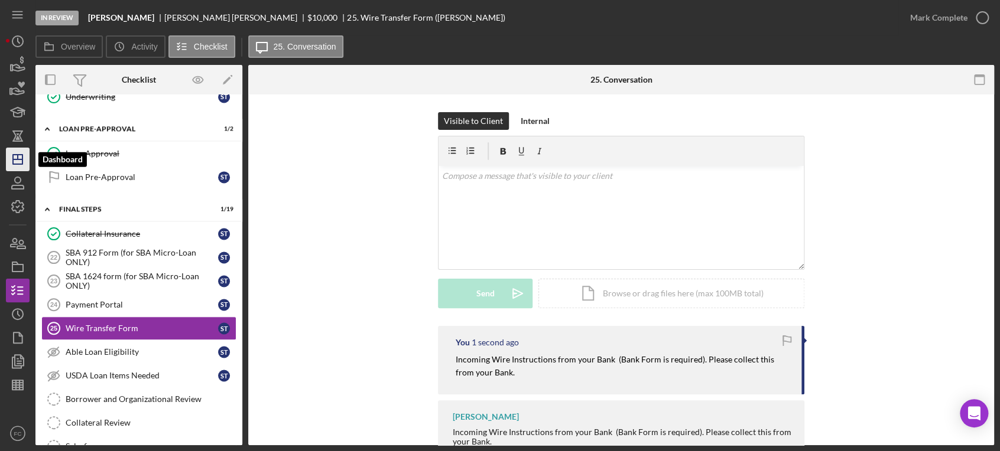
click at [13, 157] on polygon "button" at bounding box center [17, 159] width 9 height 9
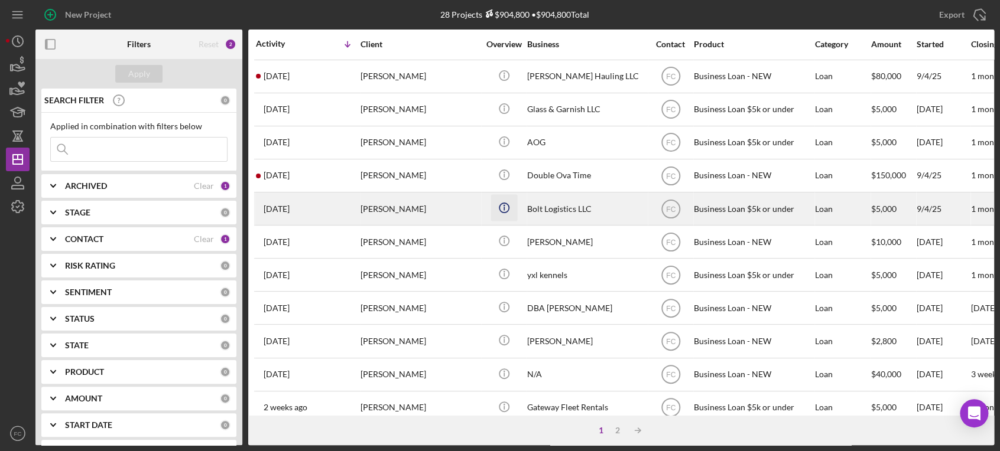
scroll to position [131, 0]
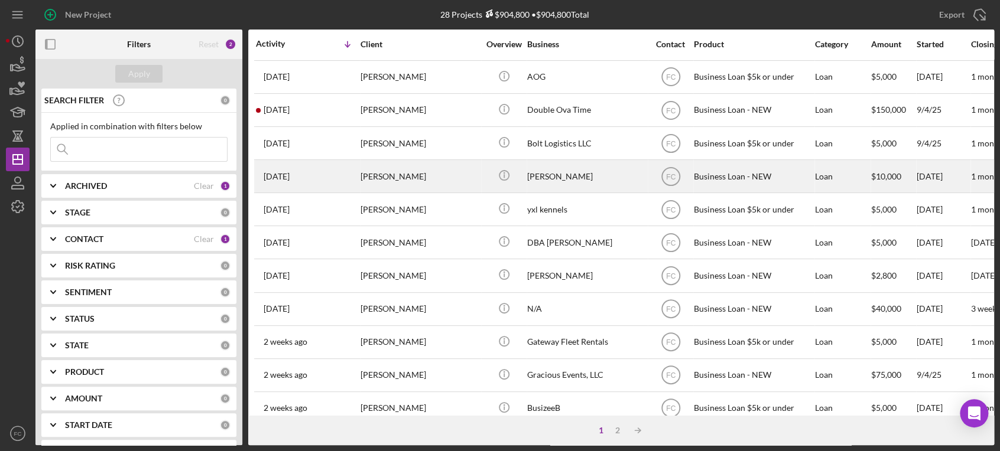
click at [445, 177] on div "[PERSON_NAME]" at bounding box center [419, 176] width 118 height 31
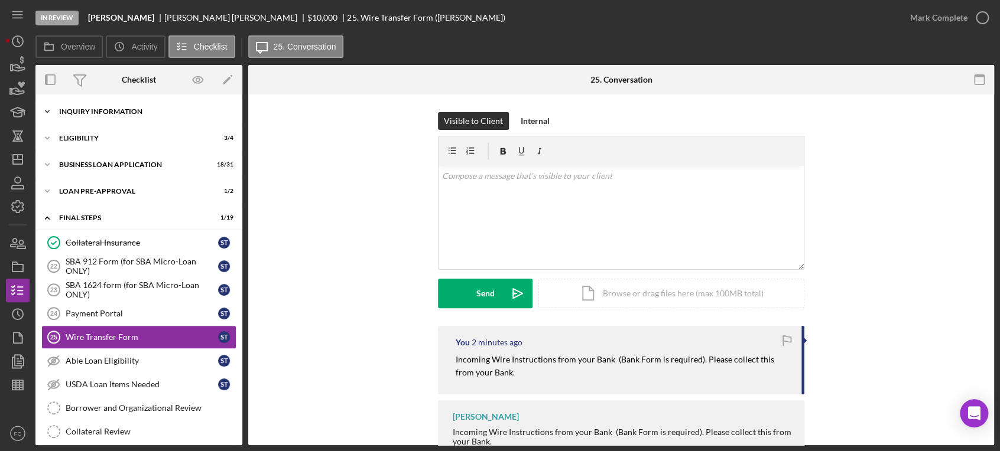
click at [112, 110] on div "INQUIRY INFORMATION" at bounding box center [143, 111] width 168 height 7
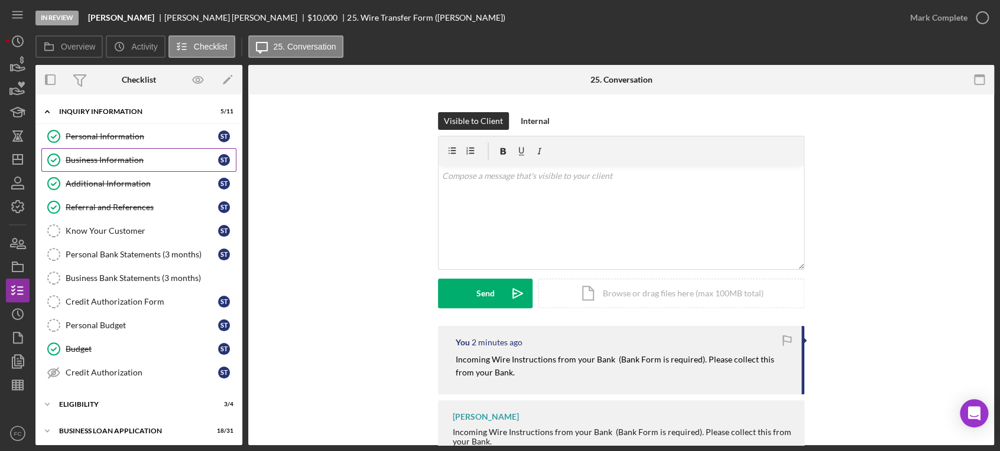
click at [106, 158] on div "Business Information" at bounding box center [142, 159] width 152 height 9
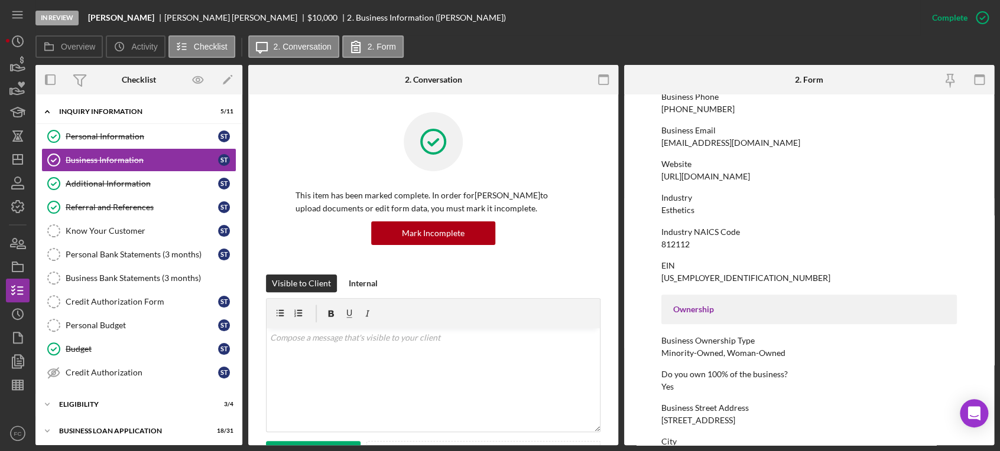
scroll to position [262, 0]
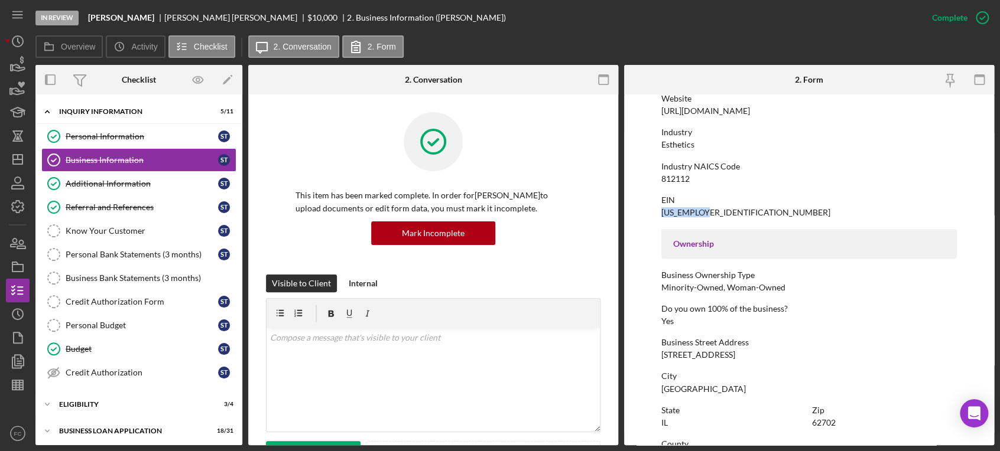
drag, startPoint x: 660, startPoint y: 213, endPoint x: 704, endPoint y: 214, distance: 43.7
click at [704, 214] on div "[US_EMPLOYER_IDENTIFICATION_NUMBER]" at bounding box center [745, 212] width 169 height 9
drag, startPoint x: 699, startPoint y: 219, endPoint x: 662, endPoint y: 230, distance: 39.4
click at [662, 230] on div "To edit this form you must mark this item incomplete Business Name [PERSON_NAME…" at bounding box center [809, 277] width 296 height 879
drag, startPoint x: 662, startPoint y: 213, endPoint x: 707, endPoint y: 214, distance: 44.9
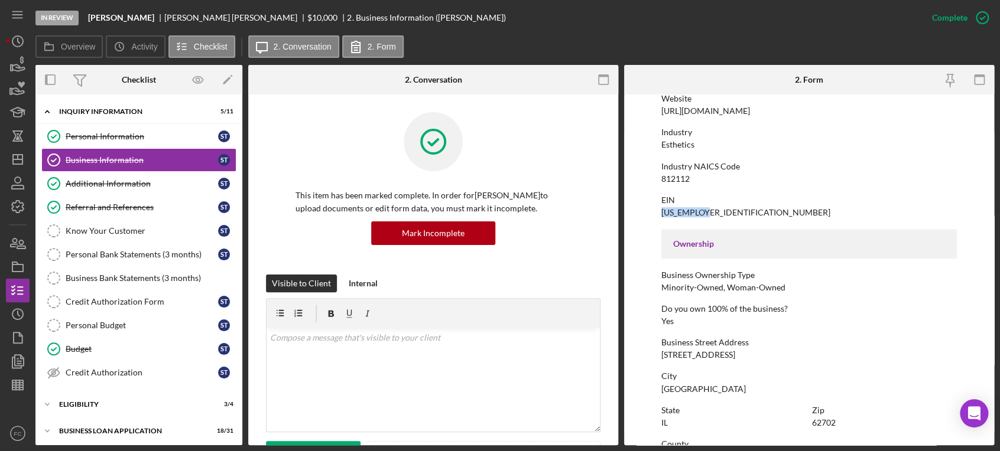
click at [707, 214] on div "EIN [US_EMPLOYER_IDENTIFICATION_NUMBER]" at bounding box center [809, 207] width 296 height 22
copy div "[US_EMPLOYER_IDENTIFICATION_NUMBER]"
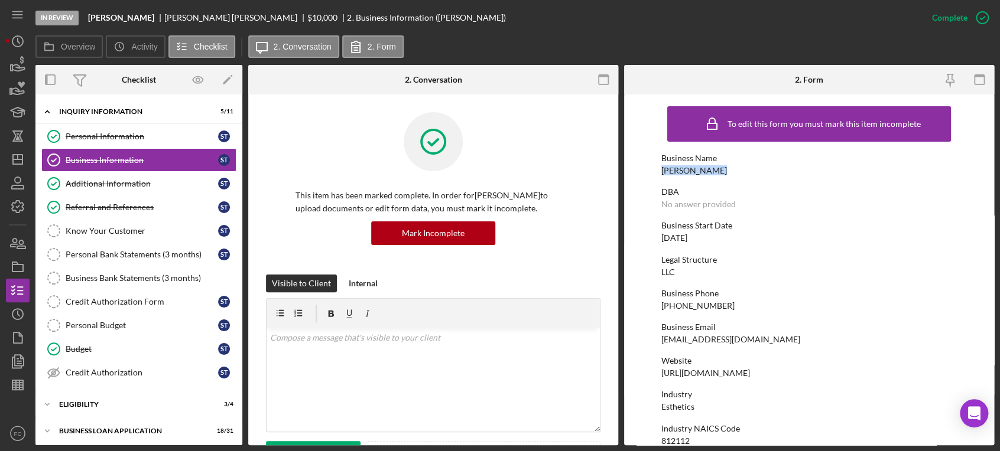
drag, startPoint x: 659, startPoint y: 170, endPoint x: 717, endPoint y: 173, distance: 58.0
click at [717, 173] on form "To edit this form you must mark this item incomplete Business Name [PERSON_NAME…" at bounding box center [809, 270] width 370 height 351
copy div "[PERSON_NAME]"
drag, startPoint x: 135, startPoint y: 131, endPoint x: 142, endPoint y: 128, distance: 7.7
click at [135, 132] on div "Personal Information" at bounding box center [142, 136] width 152 height 9
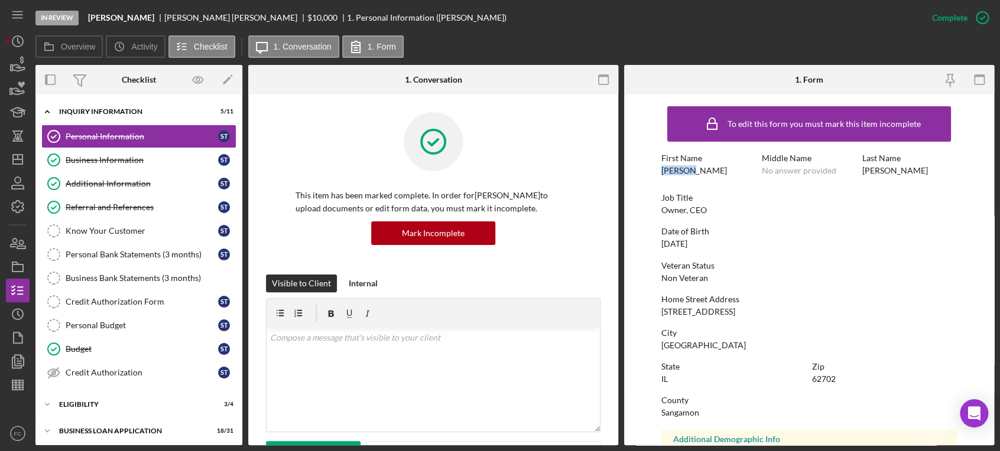
drag, startPoint x: 660, startPoint y: 170, endPoint x: 691, endPoint y: 169, distance: 30.7
click at [691, 169] on div "First Name [PERSON_NAME]" at bounding box center [708, 165] width 95 height 22
click at [864, 175] on div "First Name [PERSON_NAME] Middle Name No answer provided Last Name [PERSON_NAME]" at bounding box center [809, 171] width 296 height 34
drag, startPoint x: 861, startPoint y: 175, endPoint x: 890, endPoint y: 174, distance: 29.0
click at [890, 174] on div "First Name [PERSON_NAME] Middle Name No answer provided Last Name [PERSON_NAME]" at bounding box center [809, 171] width 296 height 34
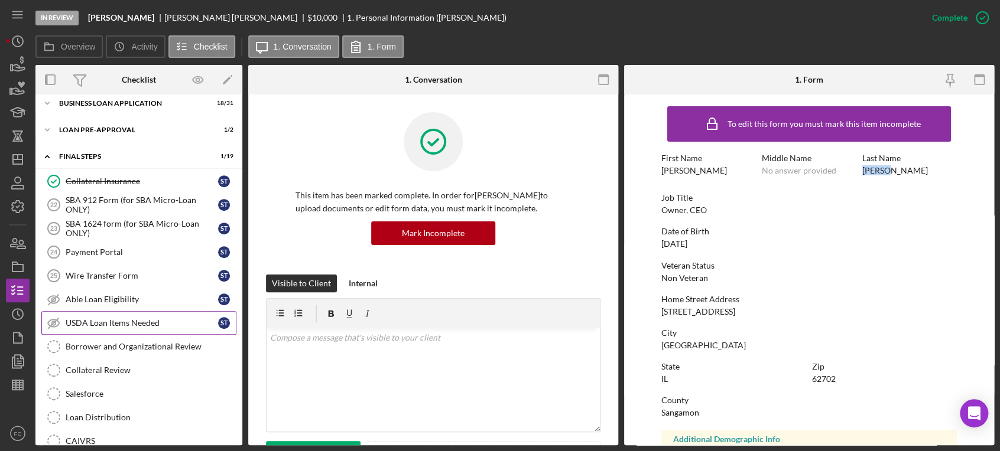
scroll to position [393, 0]
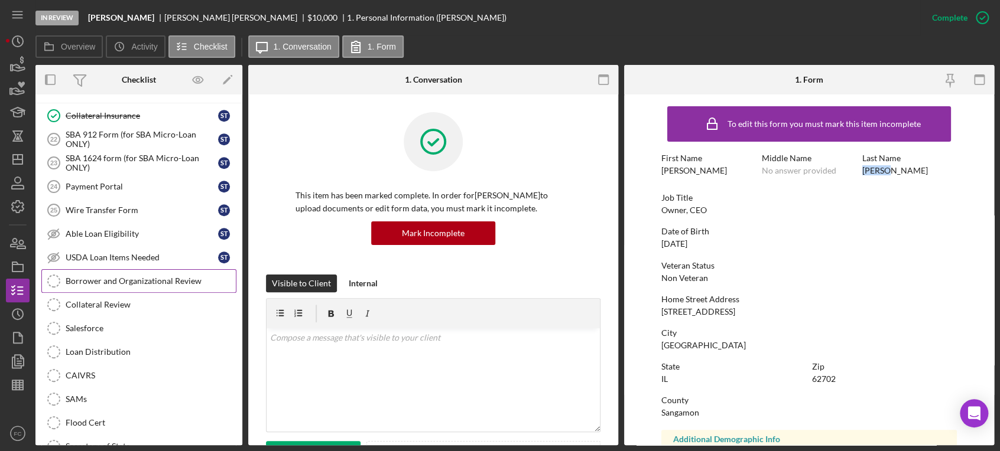
drag, startPoint x: 99, startPoint y: 276, endPoint x: 82, endPoint y: 279, distance: 17.3
click at [82, 279] on div "Borrower and Organizational Review" at bounding box center [151, 280] width 170 height 9
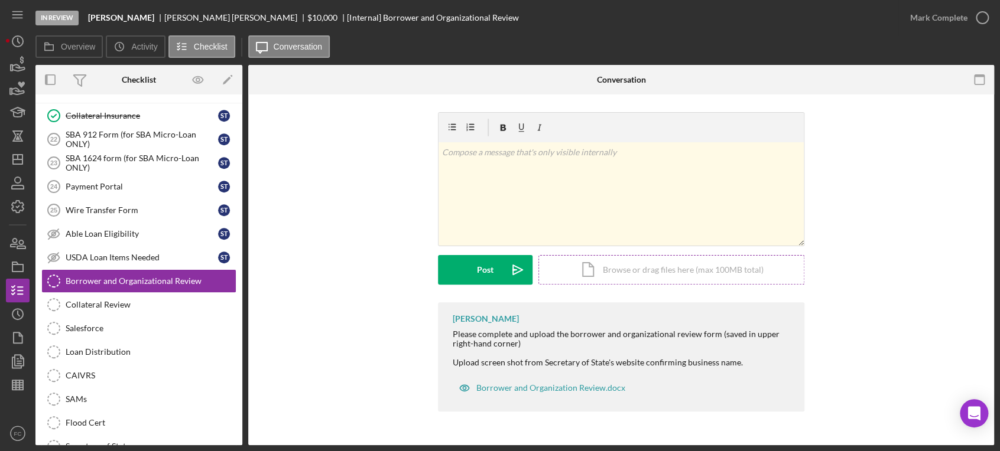
click at [598, 270] on div "Icon/Document Browse or drag files here (max 100MB total) Tap to choose files o…" at bounding box center [671, 270] width 266 height 30
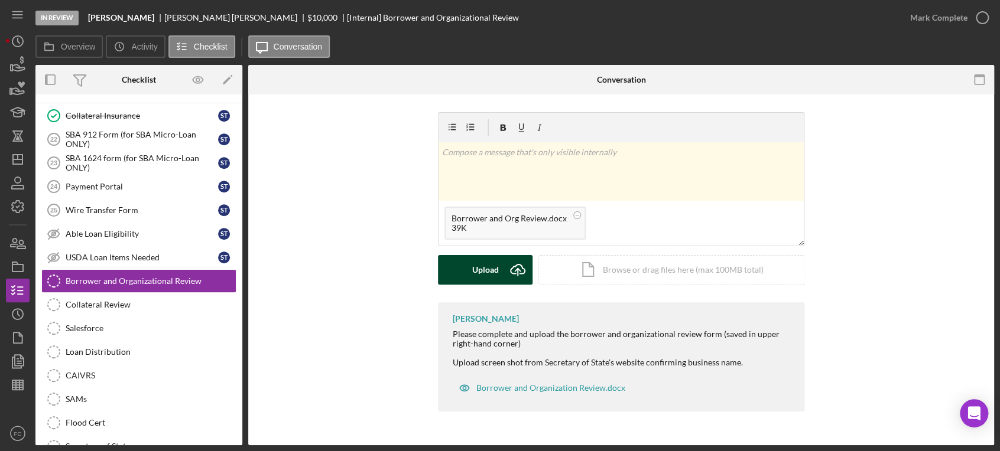
click at [460, 263] on button "Upload Icon/Upload" at bounding box center [485, 270] width 95 height 30
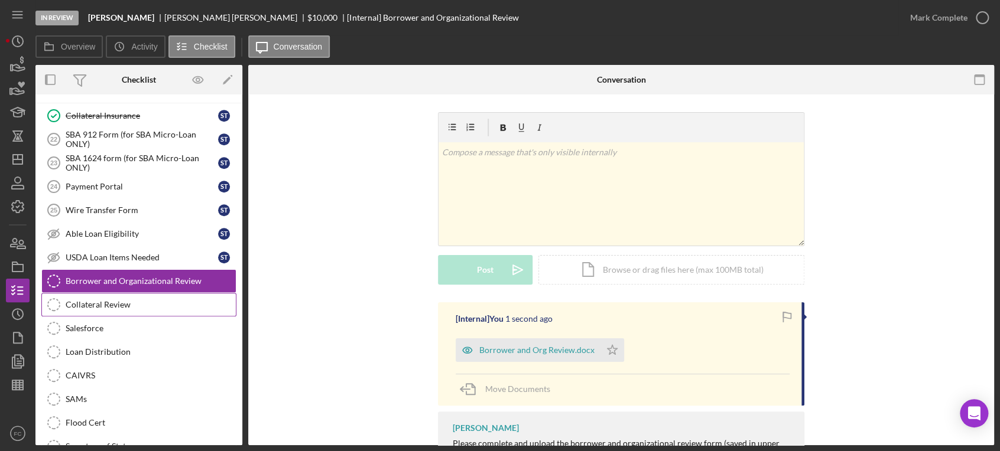
click at [96, 304] on div "Collateral Review" at bounding box center [151, 304] width 170 height 9
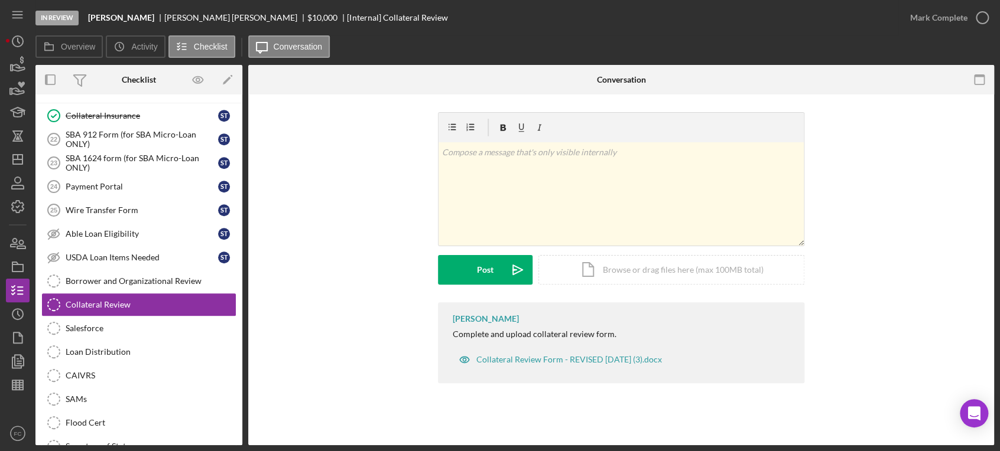
click at [300, 248] on div "v Color teal Color pink Remove color Add row above Add row below Add column bef…" at bounding box center [621, 207] width 710 height 190
click at [668, 275] on div "Icon/Document Browse or drag files here (max 100MB total) Tap to choose files o…" at bounding box center [671, 270] width 266 height 30
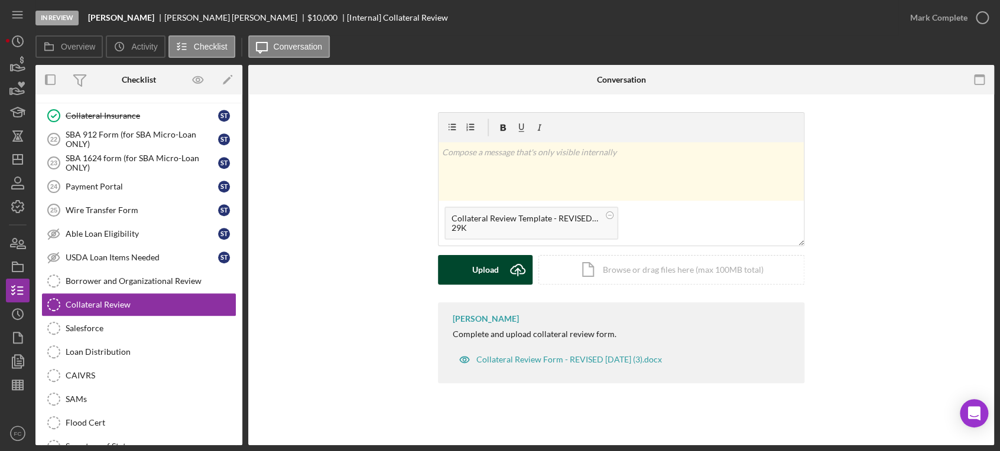
click at [472, 265] on div "Upload" at bounding box center [485, 270] width 27 height 30
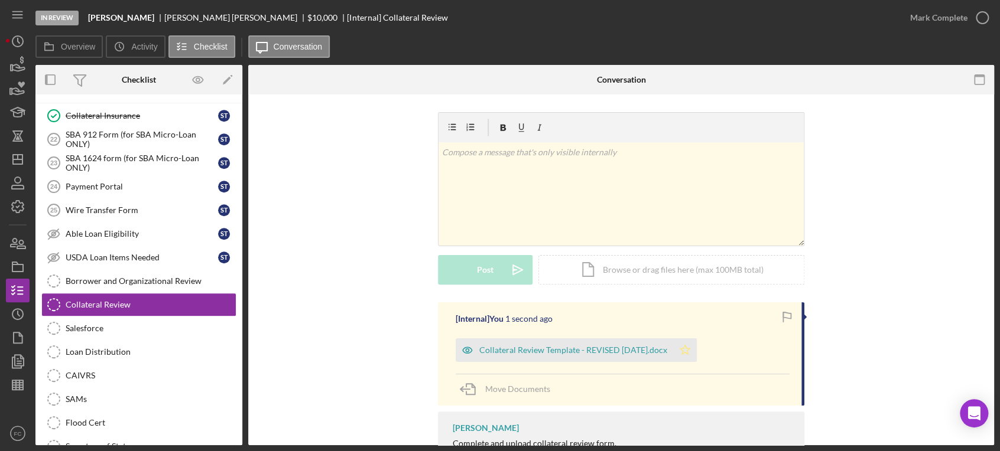
click at [687, 347] on icon "Icon/Star" at bounding box center [685, 351] width 24 height 24
click at [981, 13] on icon "button" at bounding box center [982, 18] width 30 height 30
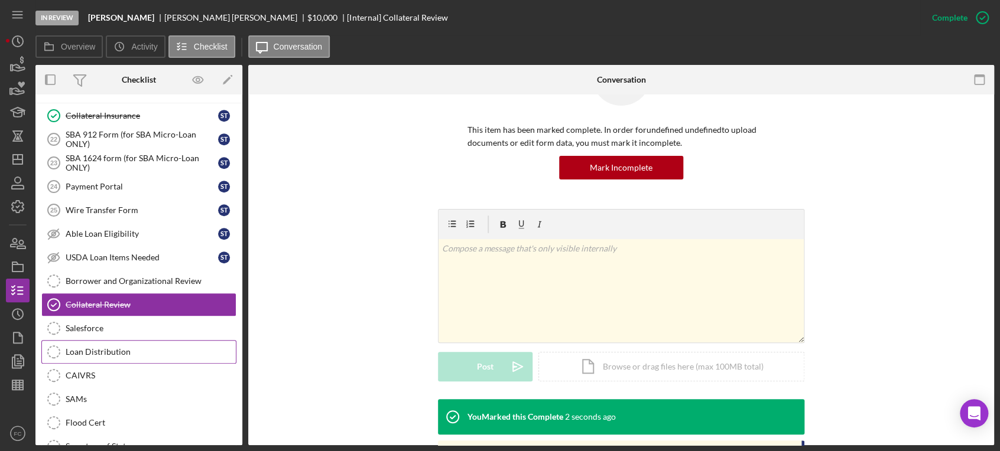
scroll to position [525, 0]
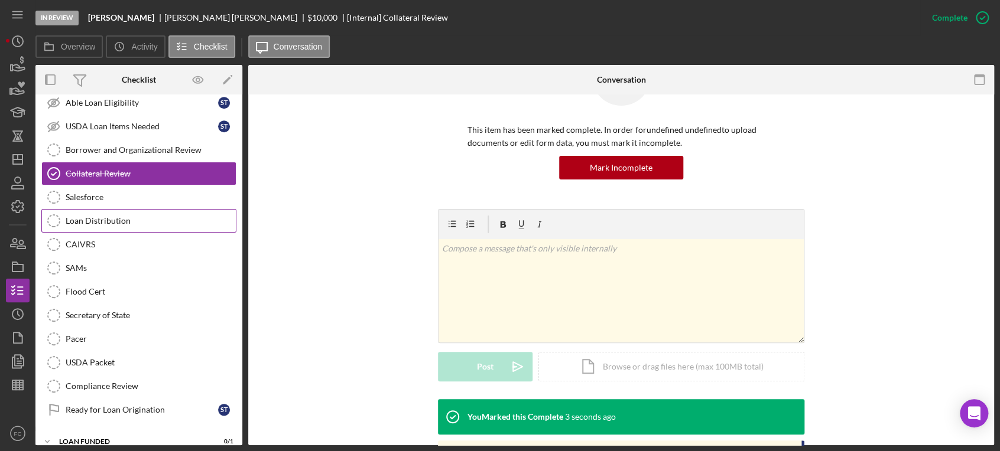
click at [133, 220] on div "Loan Distribution" at bounding box center [151, 220] width 170 height 9
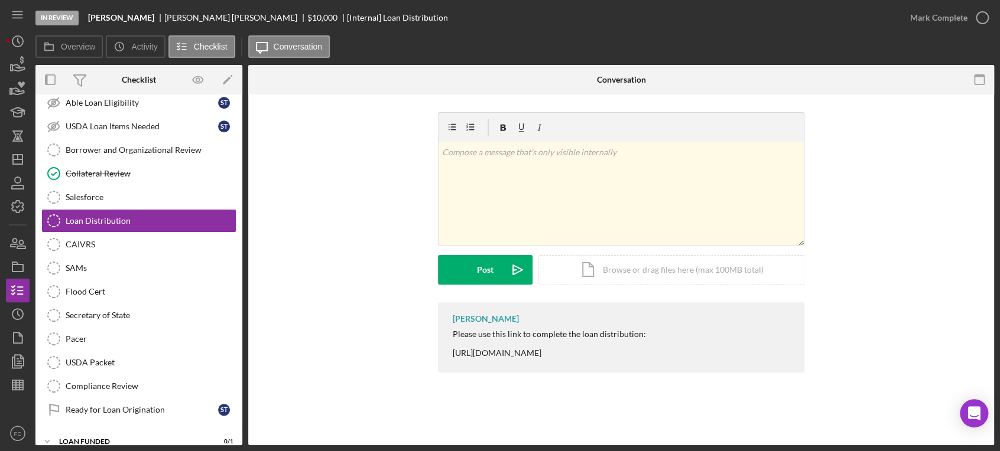
drag, startPoint x: 444, startPoint y: 354, endPoint x: 700, endPoint y: 353, distance: 256.4
click at [700, 353] on div "[PERSON_NAME] Please use this link to complete the loan distribution: [URL][DOM…" at bounding box center [621, 337] width 366 height 70
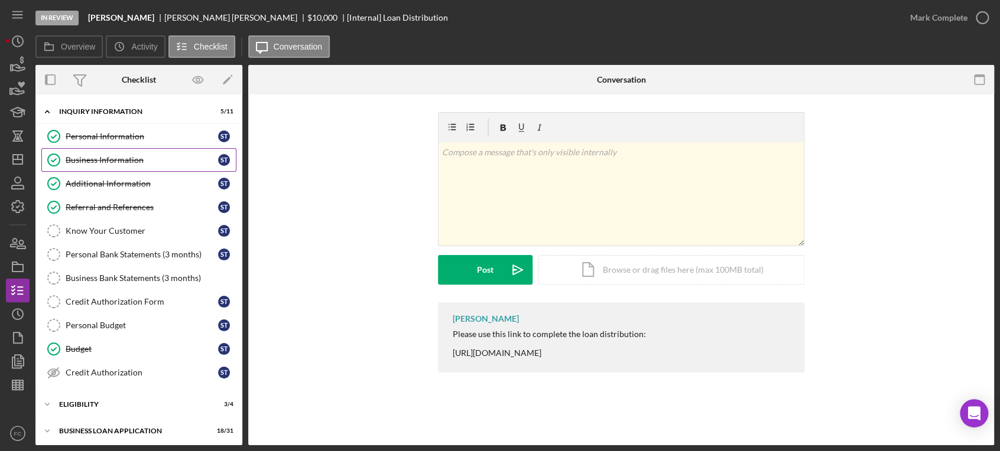
click at [93, 155] on div "Business Information" at bounding box center [142, 159] width 152 height 9
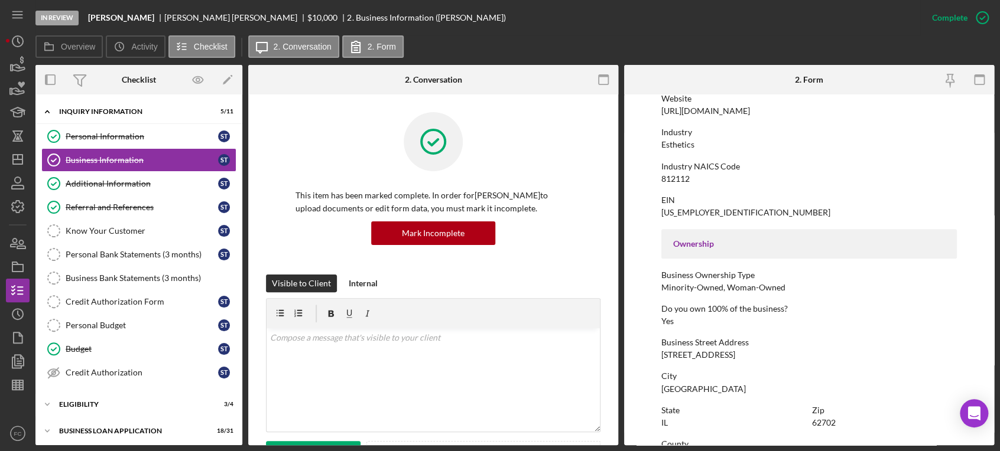
scroll to position [328, 0]
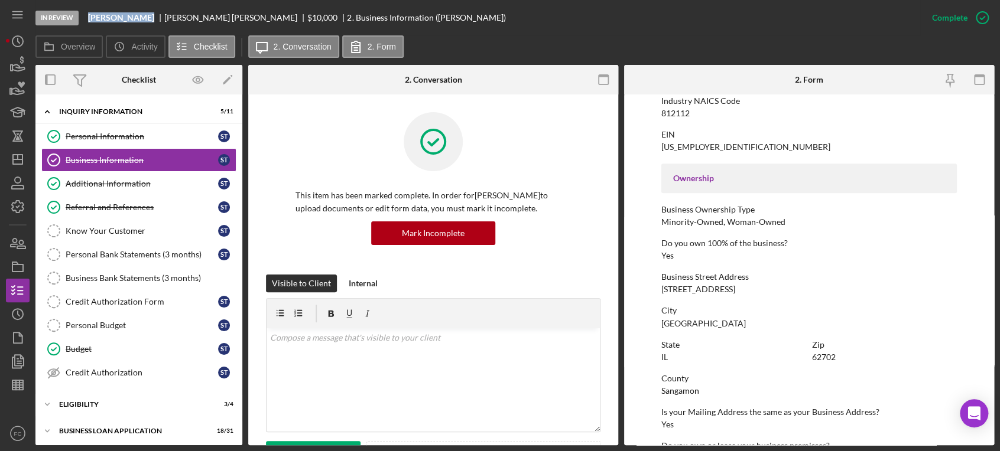
drag, startPoint x: 89, startPoint y: 14, endPoint x: 145, endPoint y: 21, distance: 56.0
click at [145, 21] on div "[PERSON_NAME]" at bounding box center [126, 17] width 76 height 9
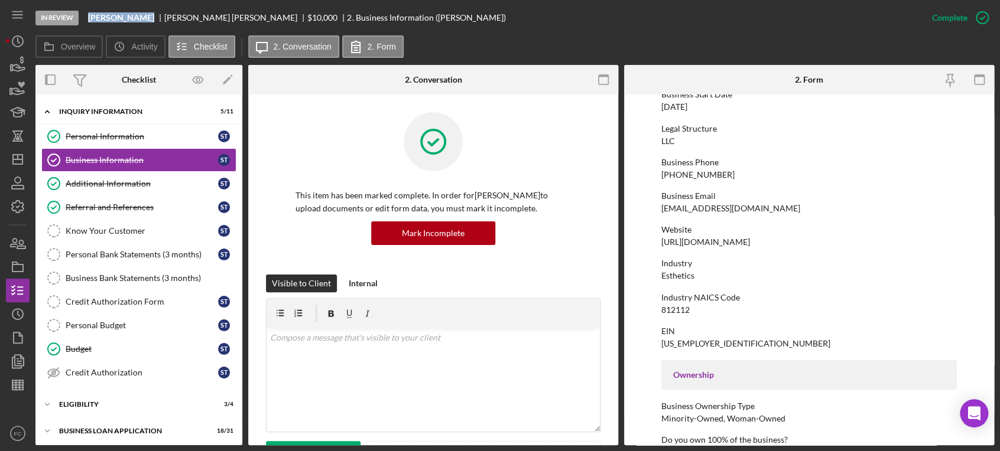
scroll to position [0, 0]
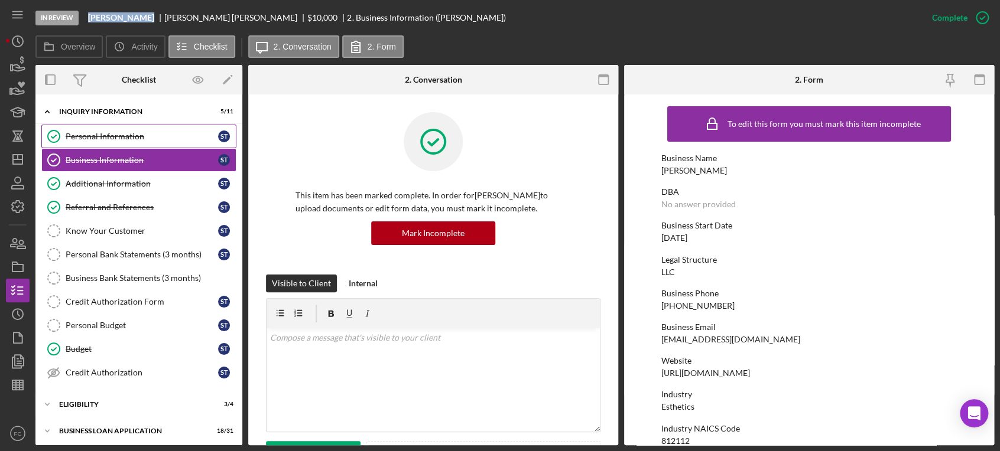
click at [154, 134] on div "Personal Information" at bounding box center [142, 136] width 152 height 9
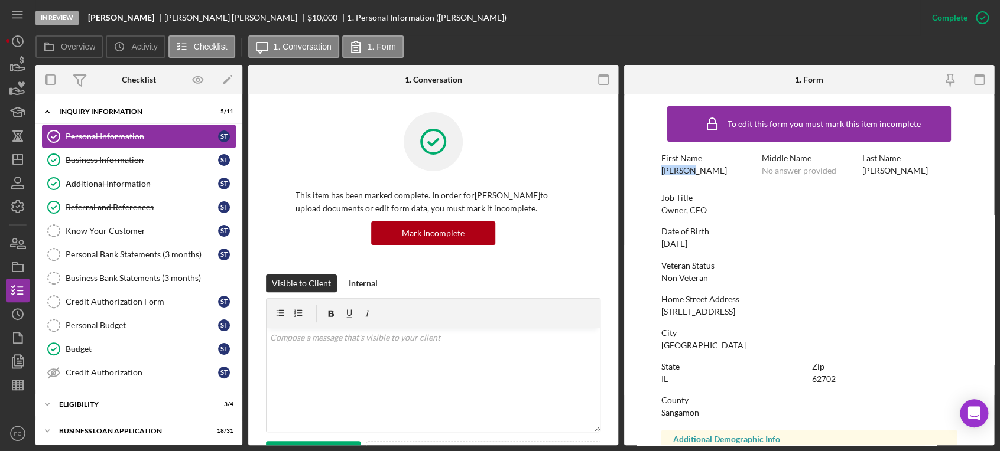
drag, startPoint x: 657, startPoint y: 174, endPoint x: 695, endPoint y: 177, distance: 37.9
click at [695, 177] on form "To edit this form you must mark this item incomplete First Name [PERSON_NAME] M…" at bounding box center [809, 270] width 370 height 351
drag, startPoint x: 807, startPoint y: 206, endPoint x: 818, endPoint y: 199, distance: 13.0
click at [813, 200] on div "Job Title Owner, CEO" at bounding box center [809, 204] width 296 height 22
drag, startPoint x: 860, startPoint y: 171, endPoint x: 880, endPoint y: 174, distance: 20.3
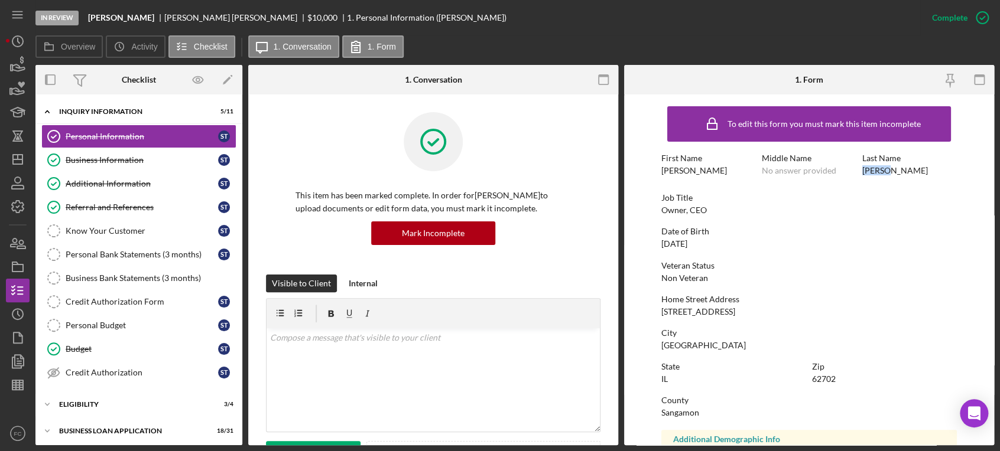
click at [890, 172] on div "Last Name [PERSON_NAME]" at bounding box center [909, 165] width 95 height 22
click at [119, 164] on div "Business Information" at bounding box center [142, 159] width 152 height 9
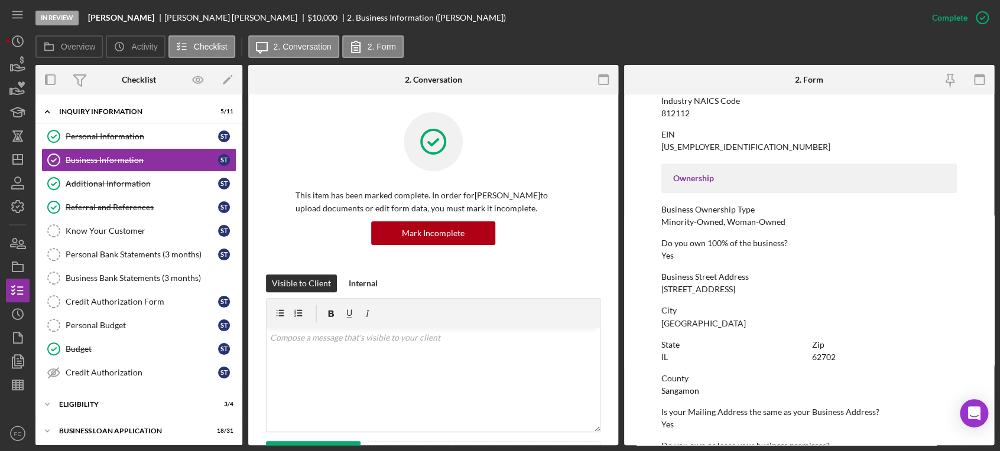
scroll to position [393, 0]
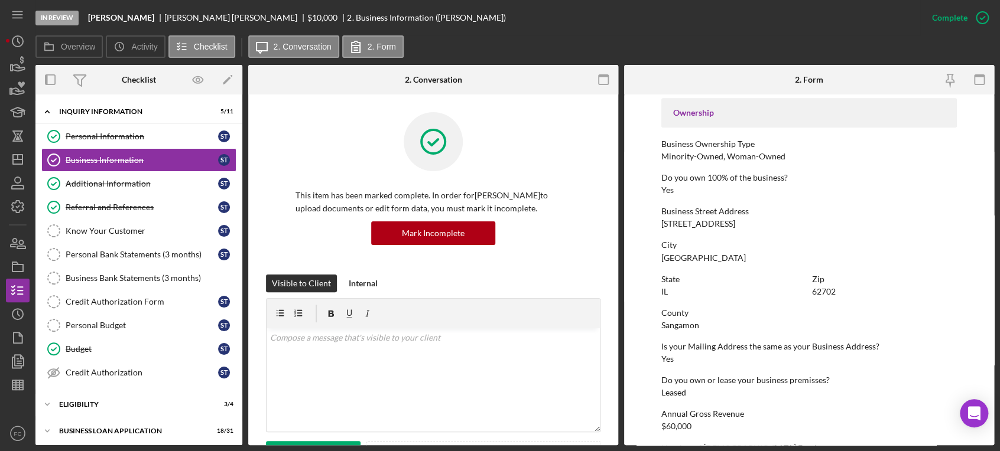
drag, startPoint x: 659, startPoint y: 223, endPoint x: 734, endPoint y: 223, distance: 74.4
click at [734, 223] on form "To edit this form you must mark this item incomplete Business Name [PERSON_NAME…" at bounding box center [809, 270] width 370 height 351
drag, startPoint x: 658, startPoint y: 259, endPoint x: 698, endPoint y: 259, distance: 39.6
click at [703, 259] on form "To edit this form you must mark this item incomplete Business Name [PERSON_NAME…" at bounding box center [809, 270] width 370 height 351
drag, startPoint x: 809, startPoint y: 292, endPoint x: 836, endPoint y: 290, distance: 26.6
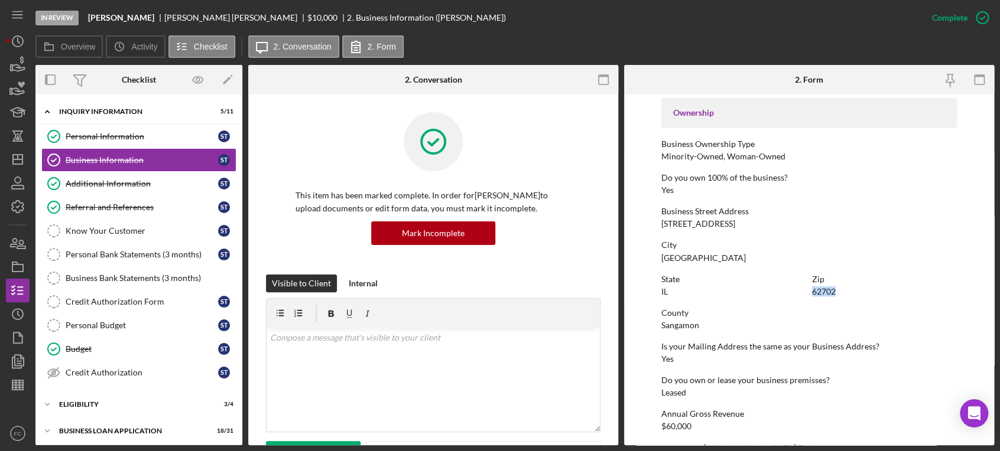
click at [836, 290] on div "Zip 62702" at bounding box center [884, 286] width 145 height 22
drag, startPoint x: 655, startPoint y: 322, endPoint x: 699, endPoint y: 324, distance: 43.8
click at [699, 324] on form "To edit this form you must mark this item incomplete Business Name [PERSON_NAME…" at bounding box center [809, 270] width 370 height 351
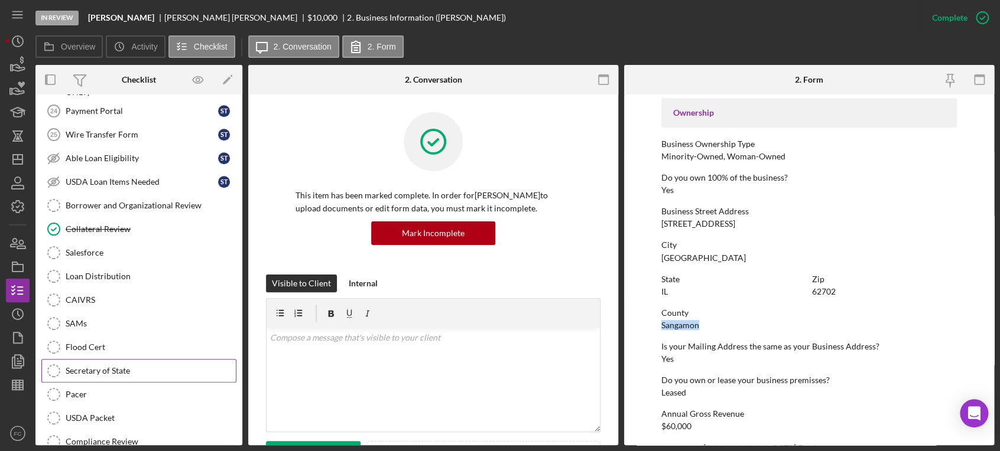
scroll to position [403, 0]
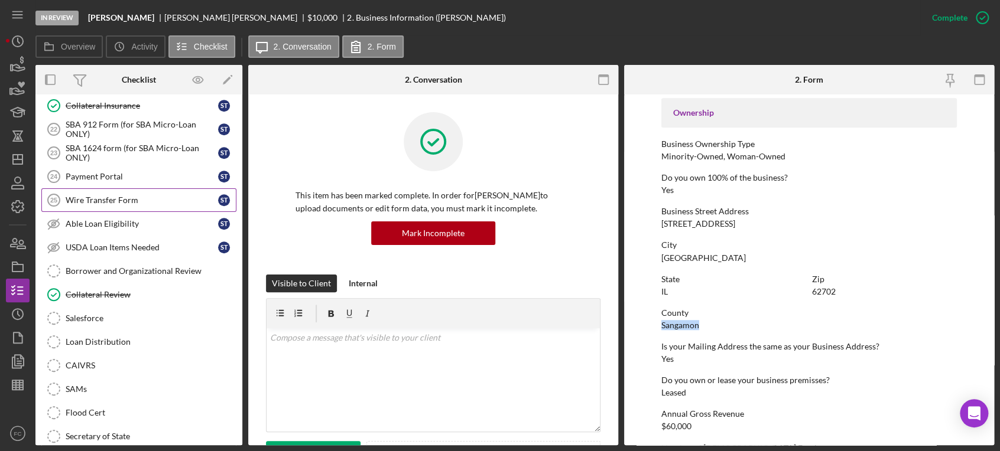
click at [128, 201] on div "Wire Transfer Form" at bounding box center [142, 200] width 152 height 9
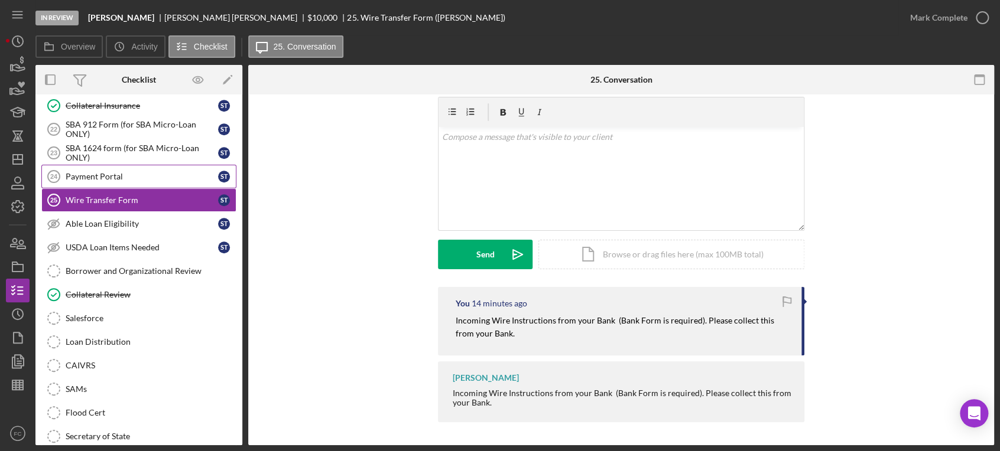
scroll to position [338, 0]
